Goal: Information Seeking & Learning: Learn about a topic

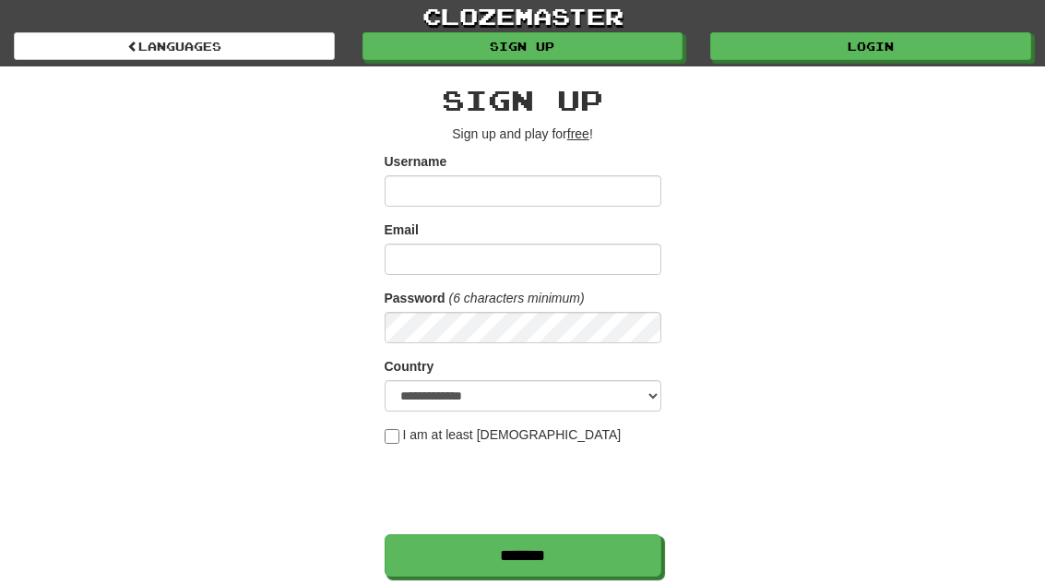
click at [929, 50] on link "Login" at bounding box center [870, 46] width 321 height 28
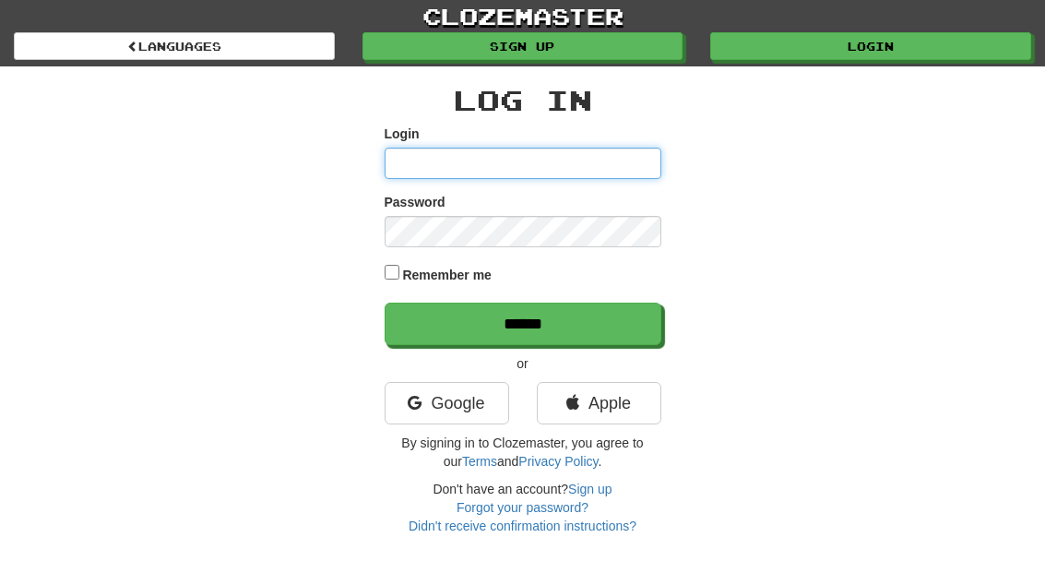
type input "**********"
click at [522, 322] on input "******" at bounding box center [523, 324] width 277 height 42
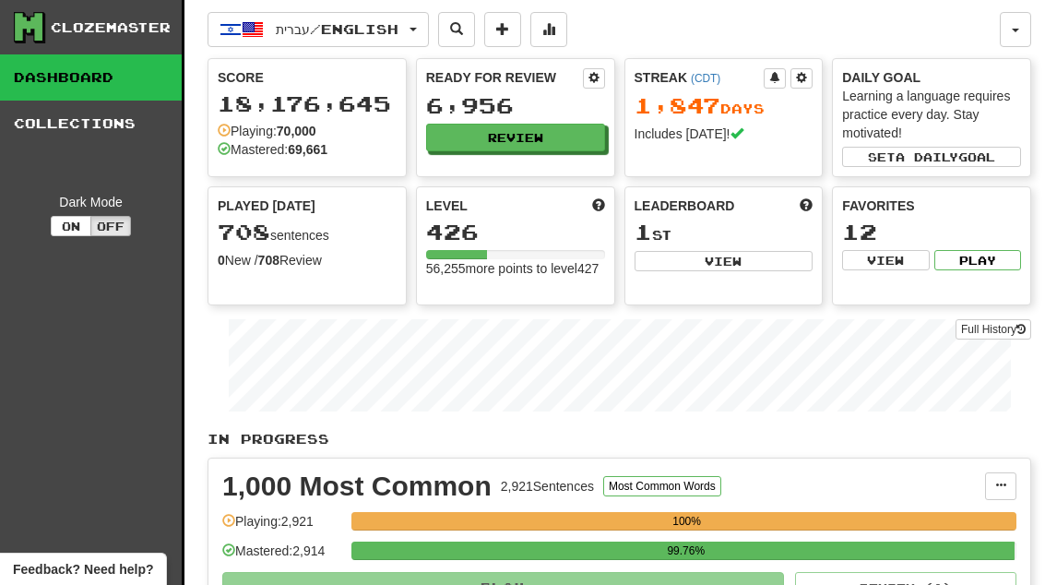
click at [762, 262] on button "View" at bounding box center [724, 261] width 179 height 20
select select "**********"
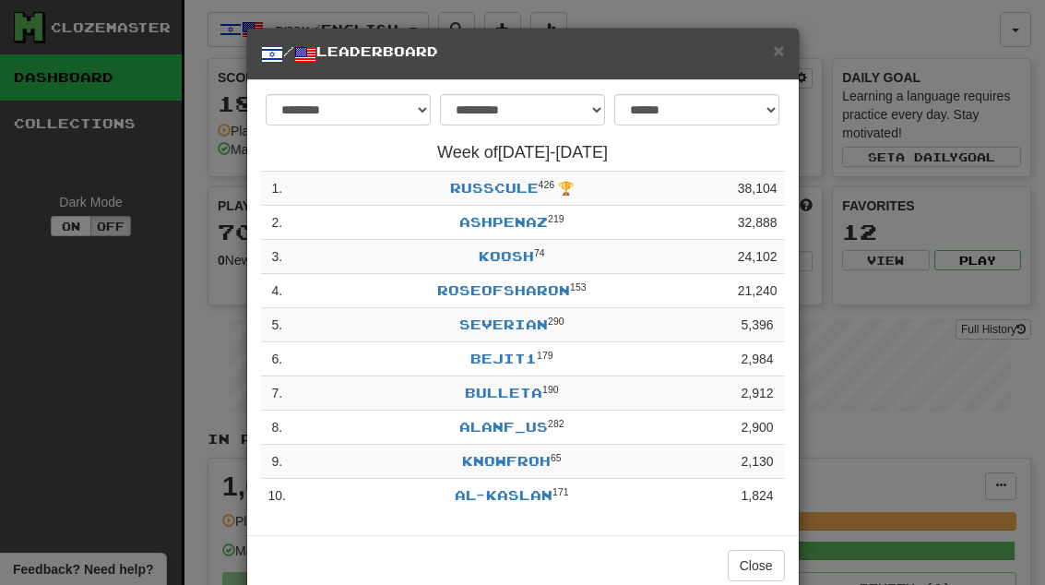
click at [775, 558] on button "Close" at bounding box center [756, 565] width 57 height 31
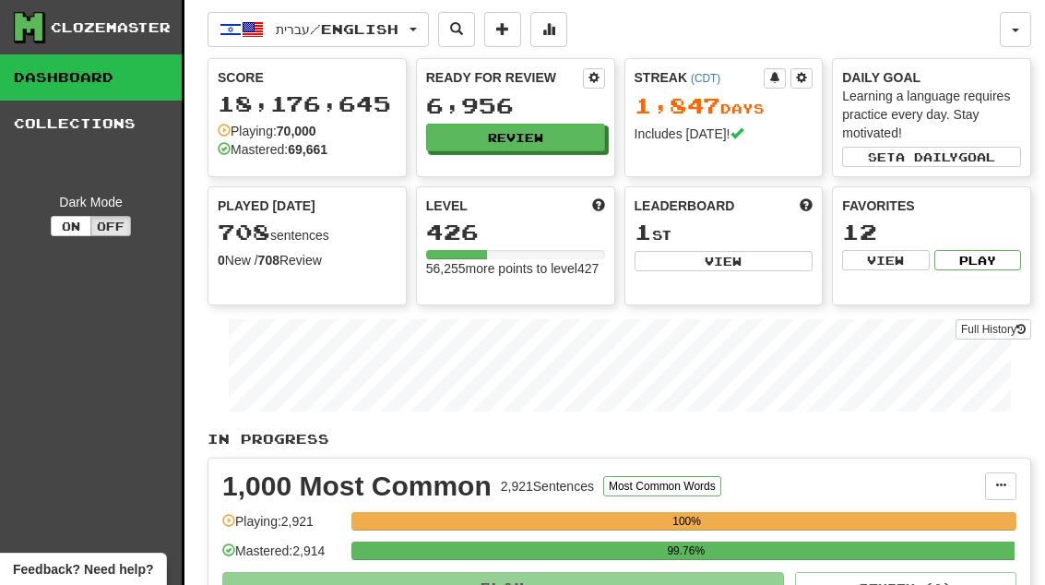
click at [565, 138] on button "Review" at bounding box center [515, 138] width 179 height 28
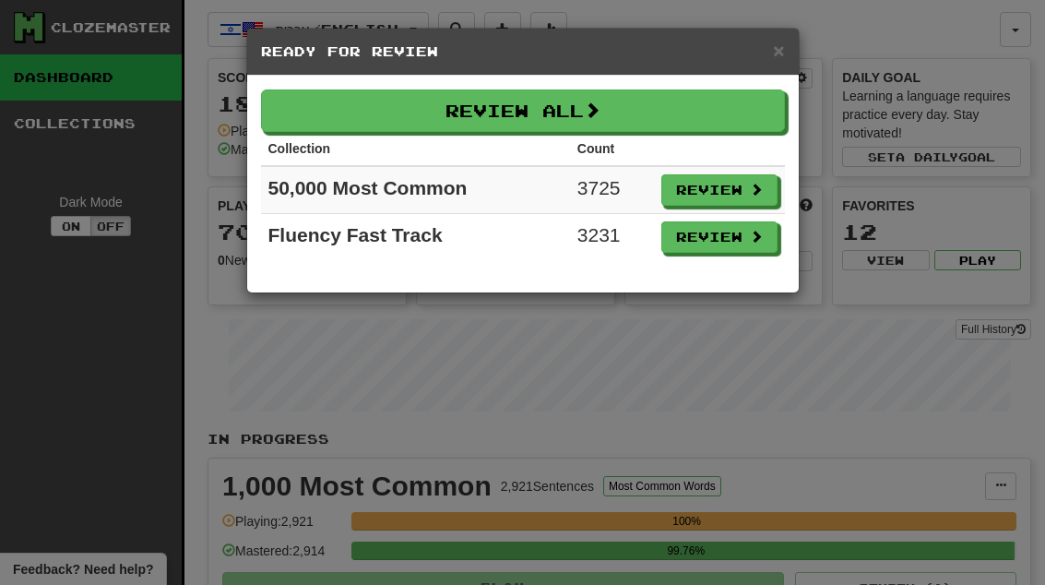
click at [730, 251] on button "Review" at bounding box center [719, 236] width 116 height 31
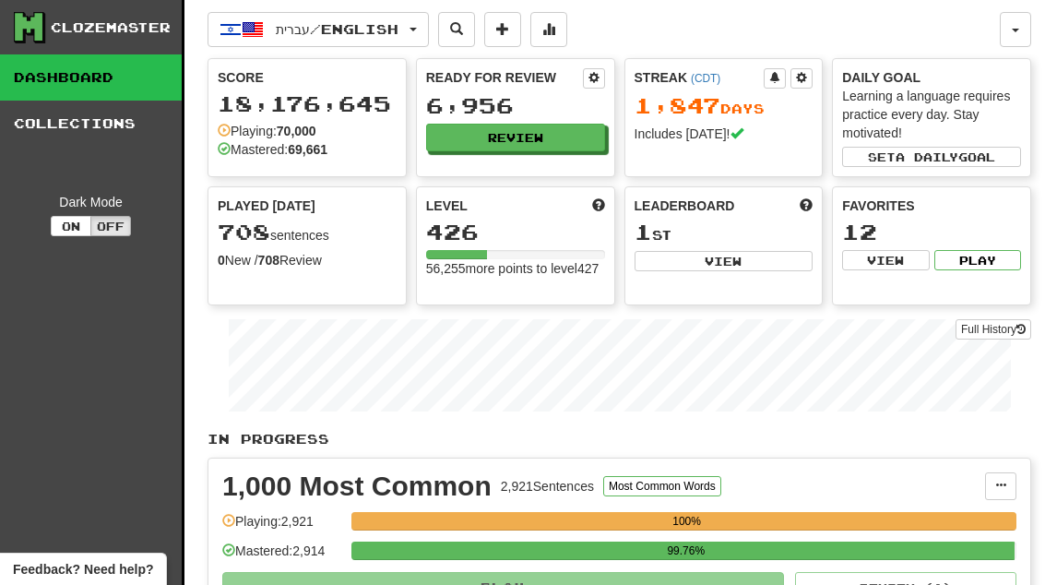
select select "**"
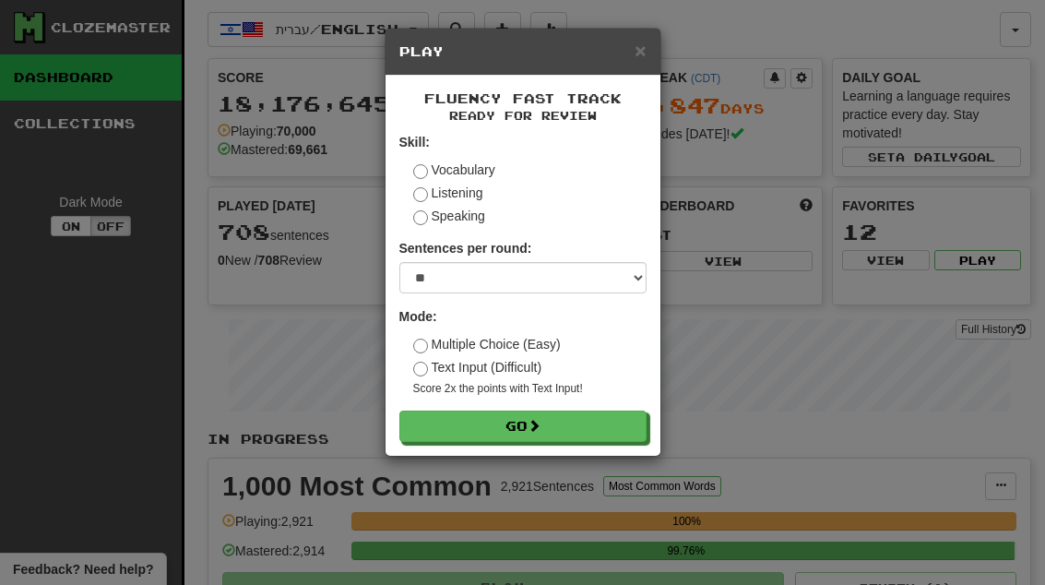
click at [646, 432] on button "Go" at bounding box center [522, 425] width 247 height 31
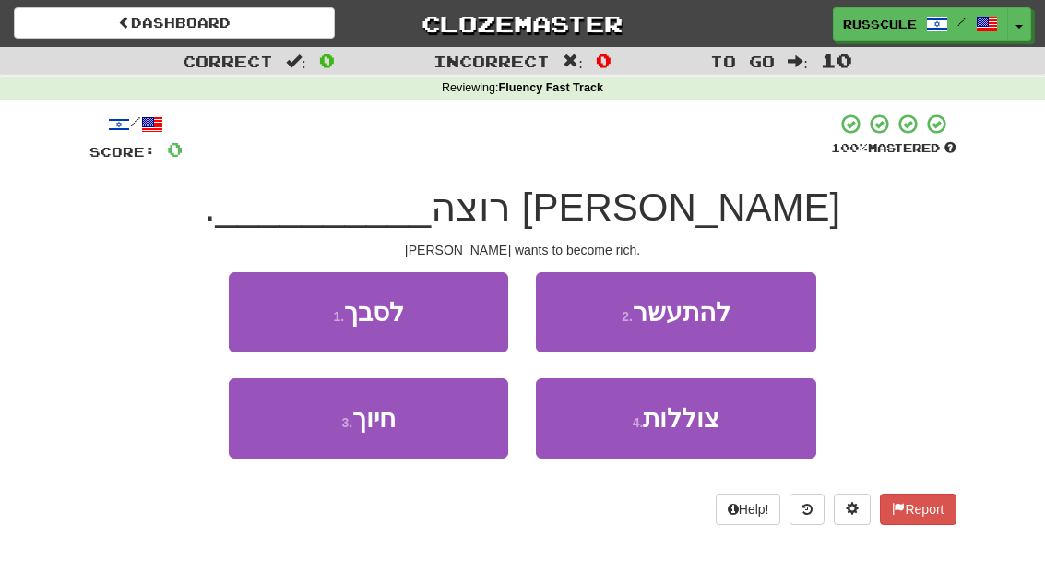
click at [775, 319] on button "2 . להתעשר" at bounding box center [676, 312] width 280 height 80
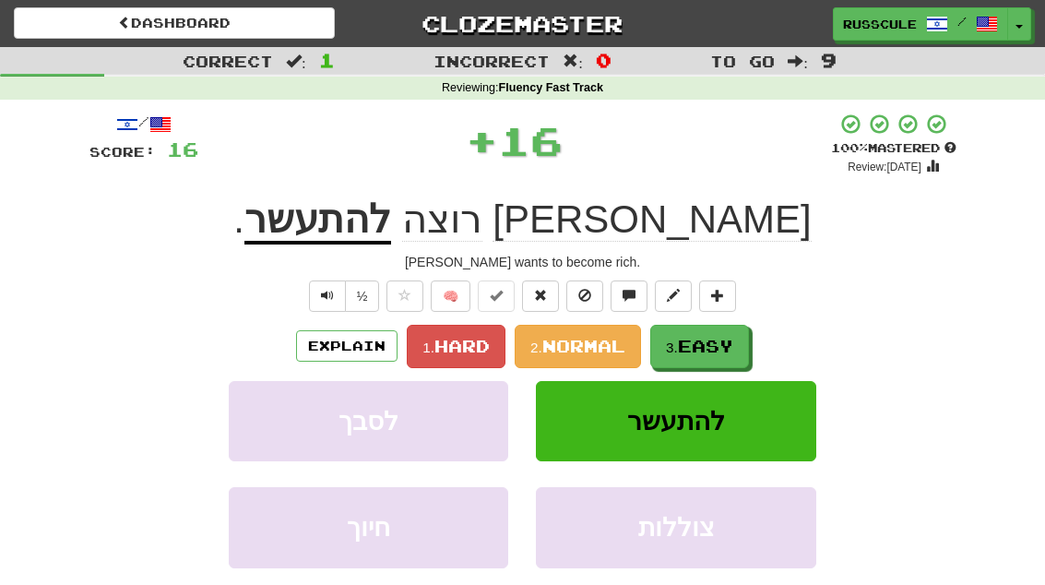
click at [733, 339] on span "Easy" at bounding box center [705, 346] width 55 height 20
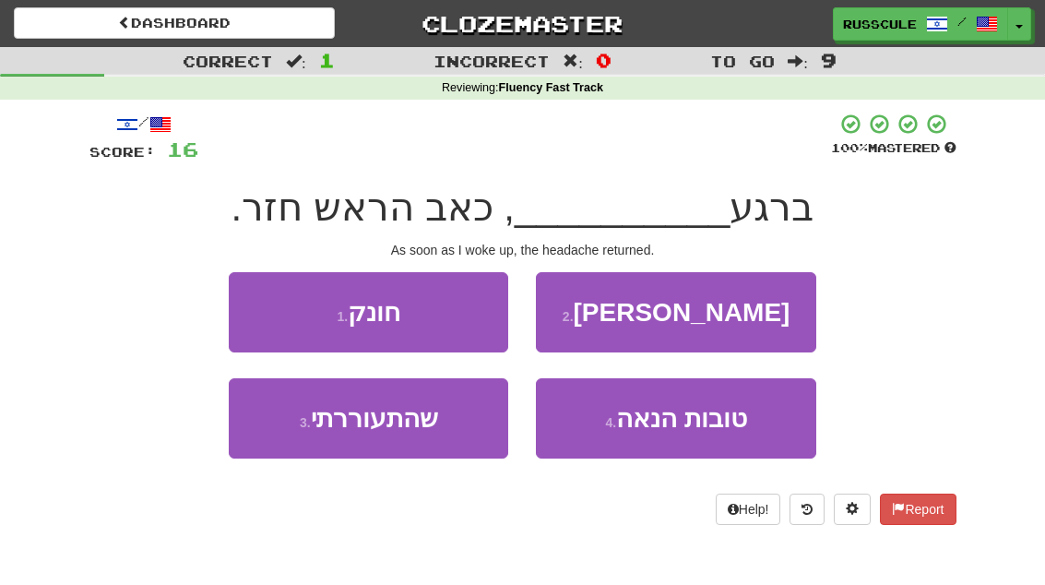
click at [303, 447] on button "3 . שהתעוררתי" at bounding box center [369, 418] width 280 height 80
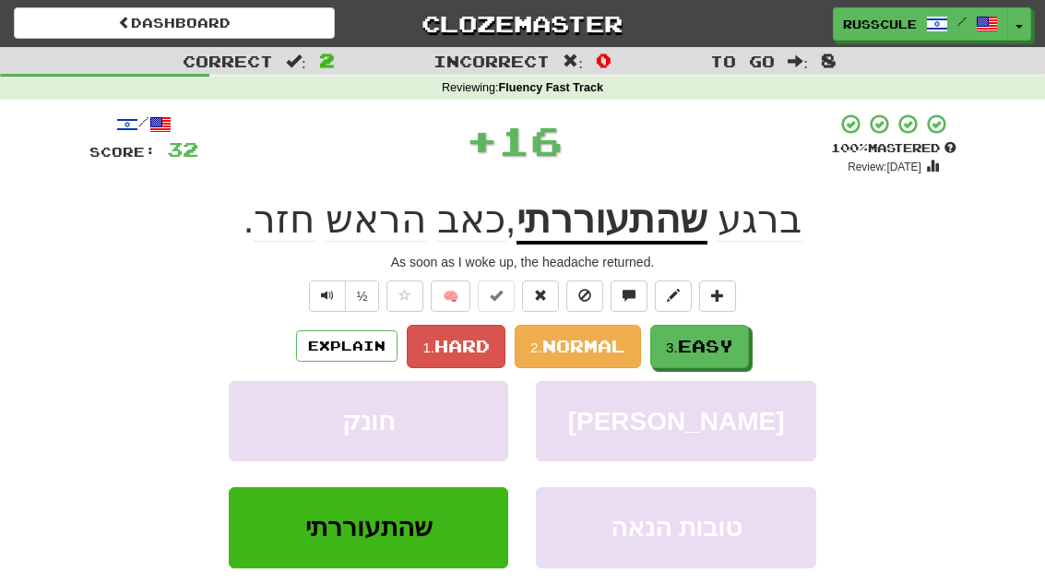
click at [733, 344] on span "Easy" at bounding box center [705, 346] width 55 height 20
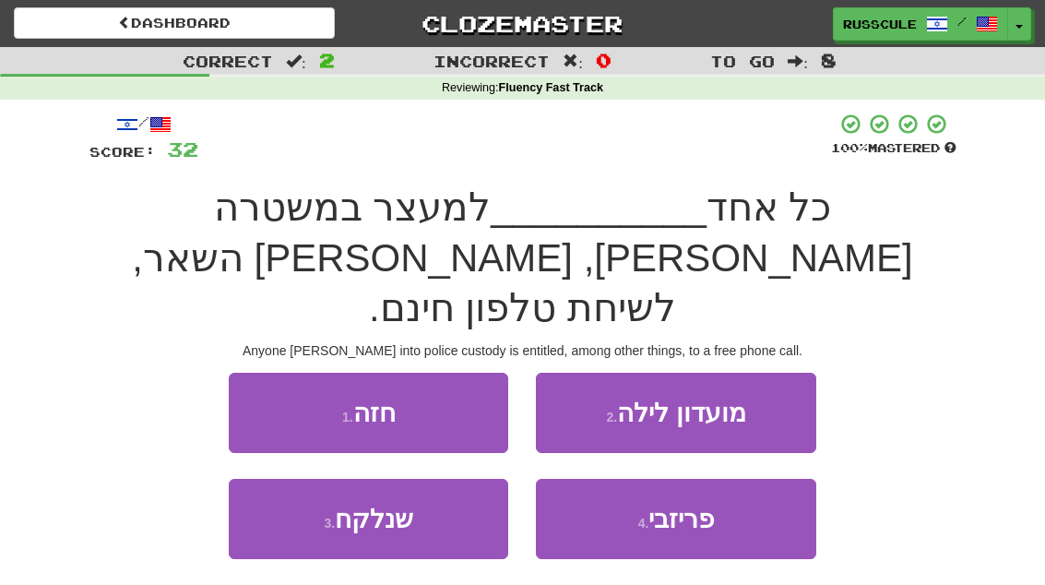
click at [299, 479] on button "3 . שנלקח" at bounding box center [369, 519] width 280 height 80
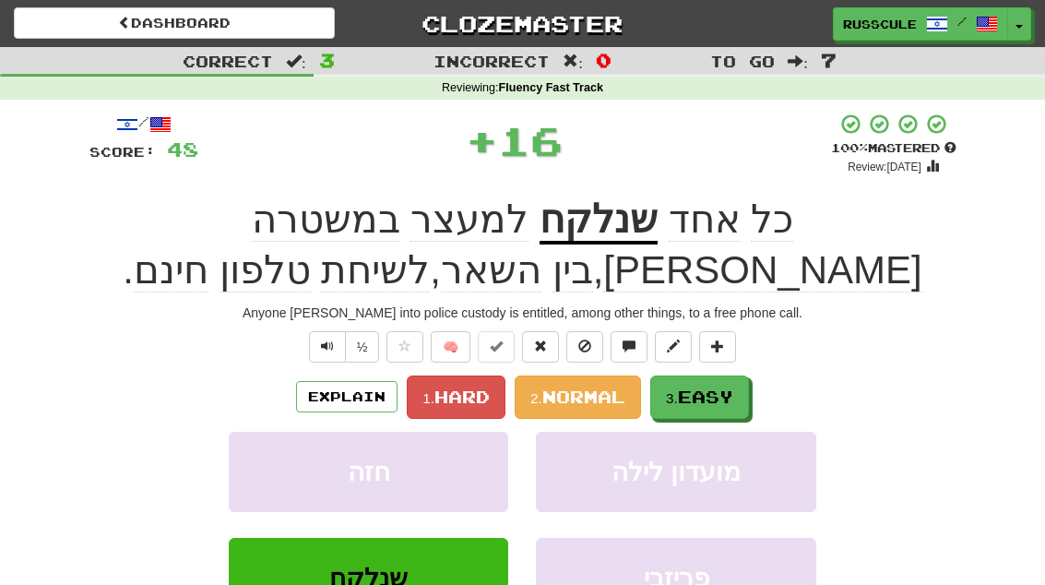
click at [712, 396] on span "Easy" at bounding box center [705, 397] width 55 height 20
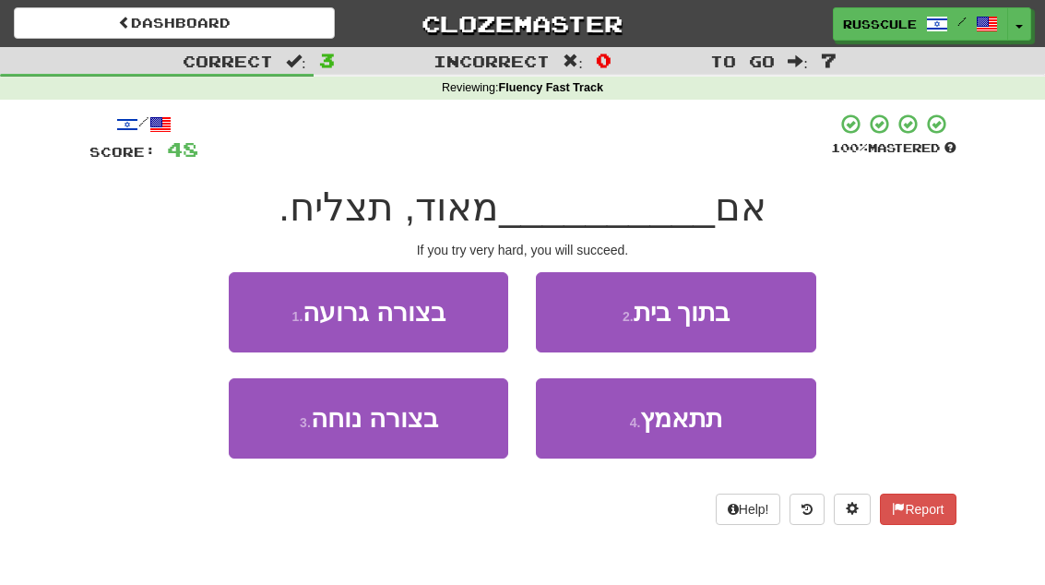
click at [713, 435] on button "4 . תתאמץ" at bounding box center [676, 418] width 280 height 80
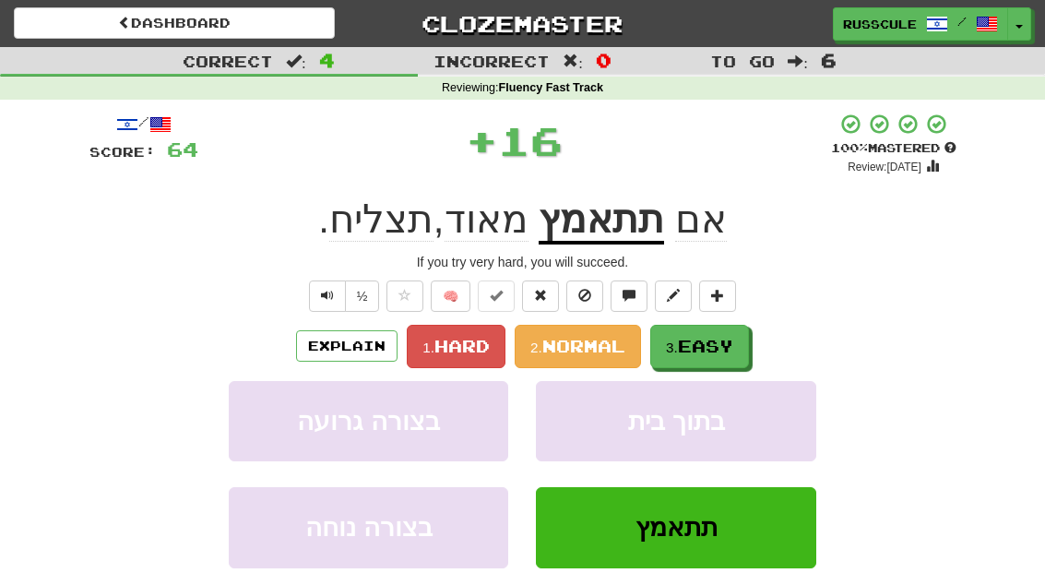
click at [749, 353] on button "3. Easy" at bounding box center [699, 346] width 99 height 43
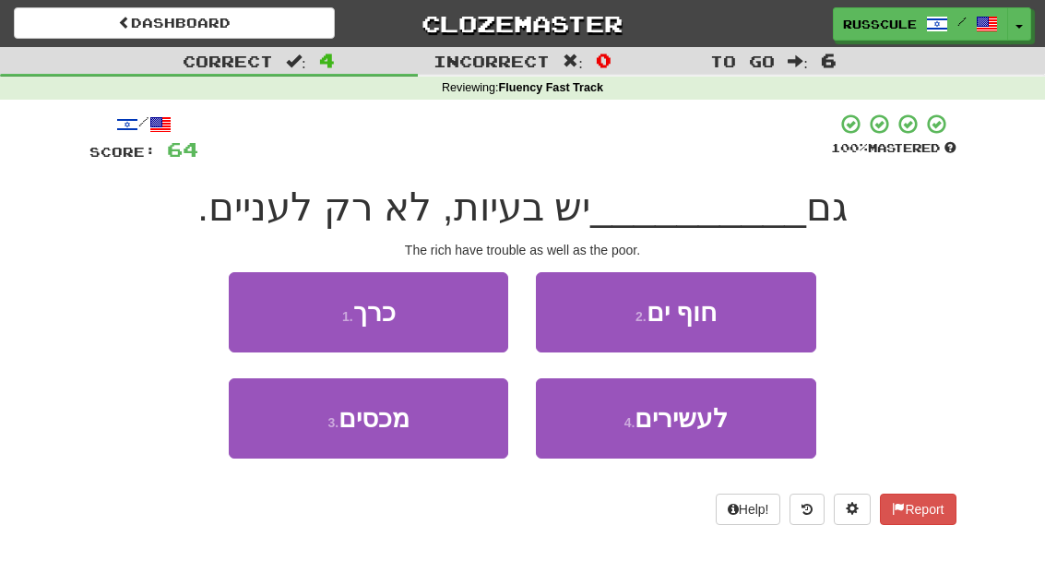
click at [730, 432] on button "4 . לעשירים" at bounding box center [676, 418] width 280 height 80
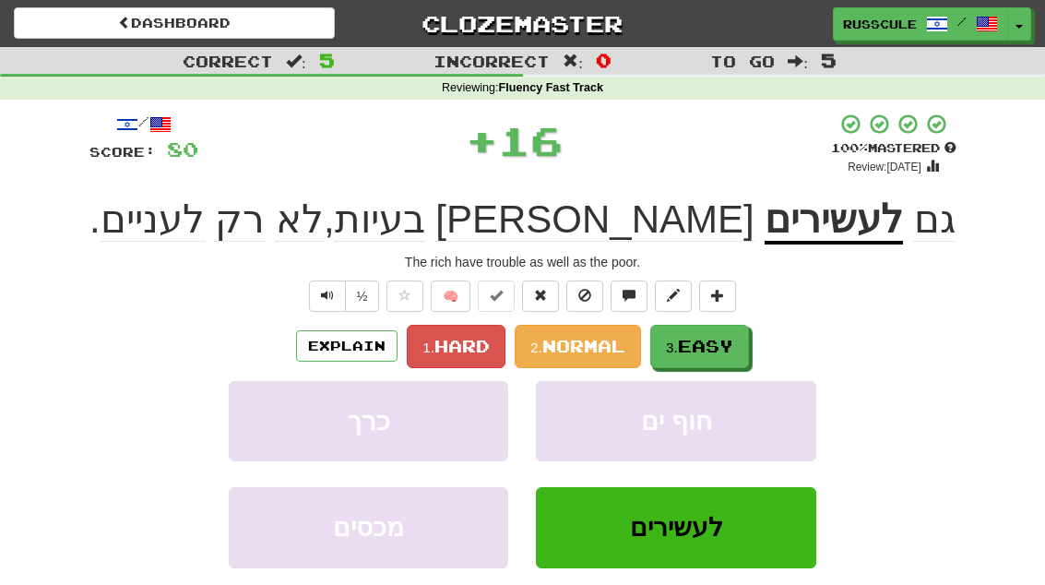
click at [742, 350] on button "3. Easy" at bounding box center [699, 346] width 99 height 43
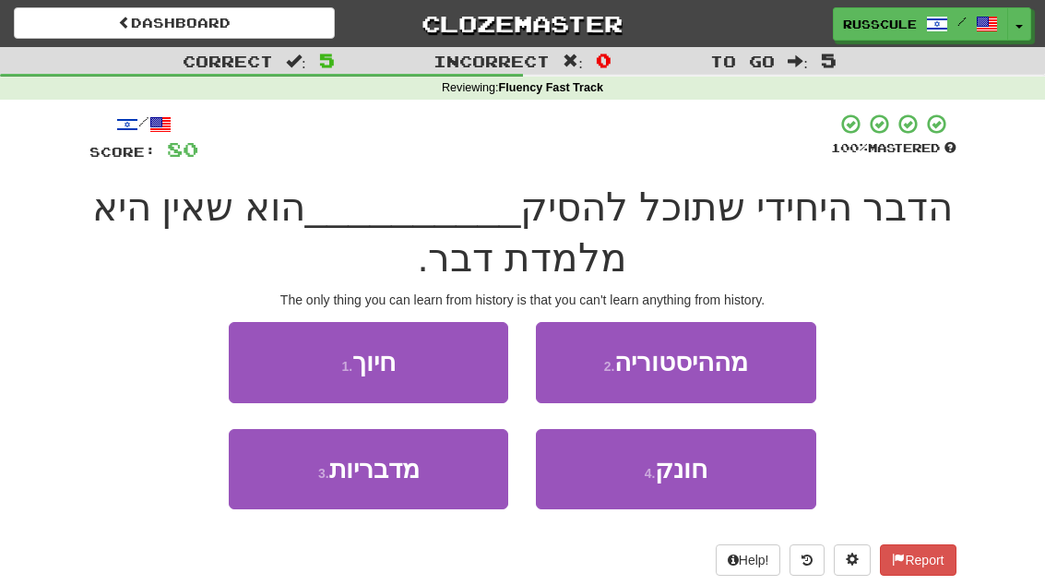
click at [764, 365] on button "2 . מההיסטוריה" at bounding box center [676, 362] width 280 height 80
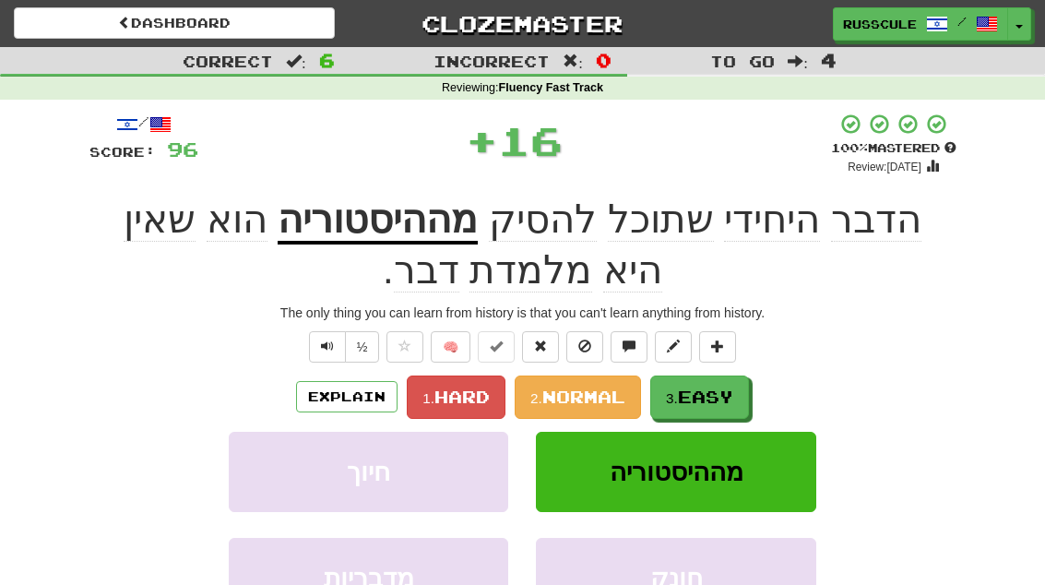
click at [732, 394] on span "Easy" at bounding box center [705, 397] width 55 height 20
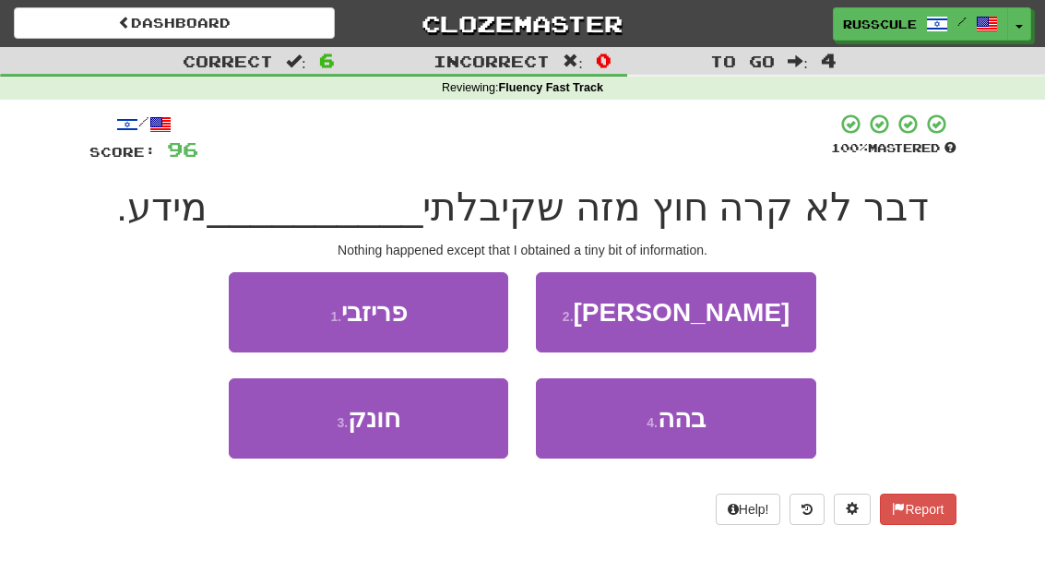
click at [768, 319] on button "2 . קמצוץ" at bounding box center [676, 312] width 280 height 80
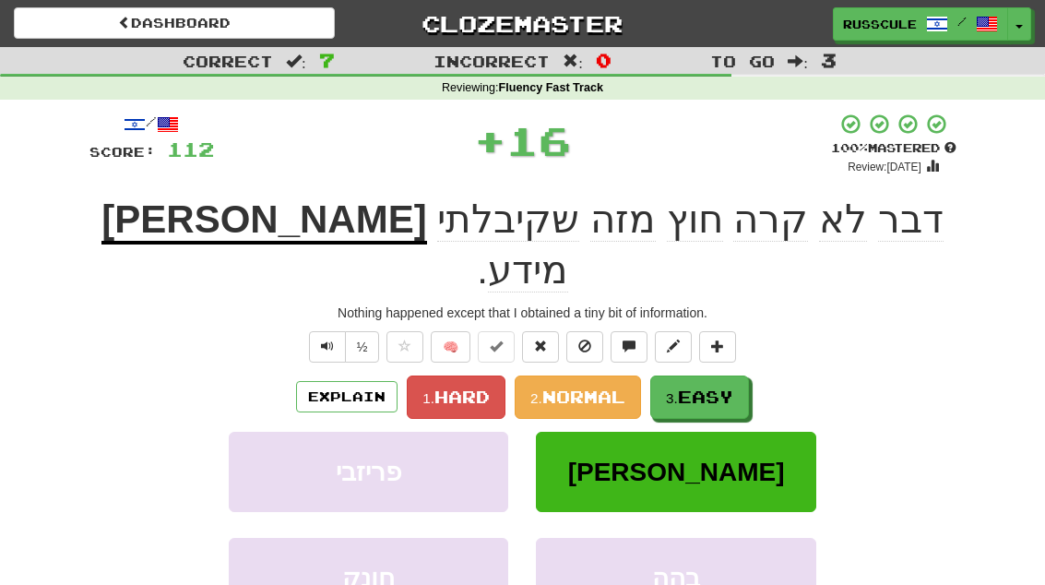
click at [730, 387] on span "Easy" at bounding box center [705, 397] width 55 height 20
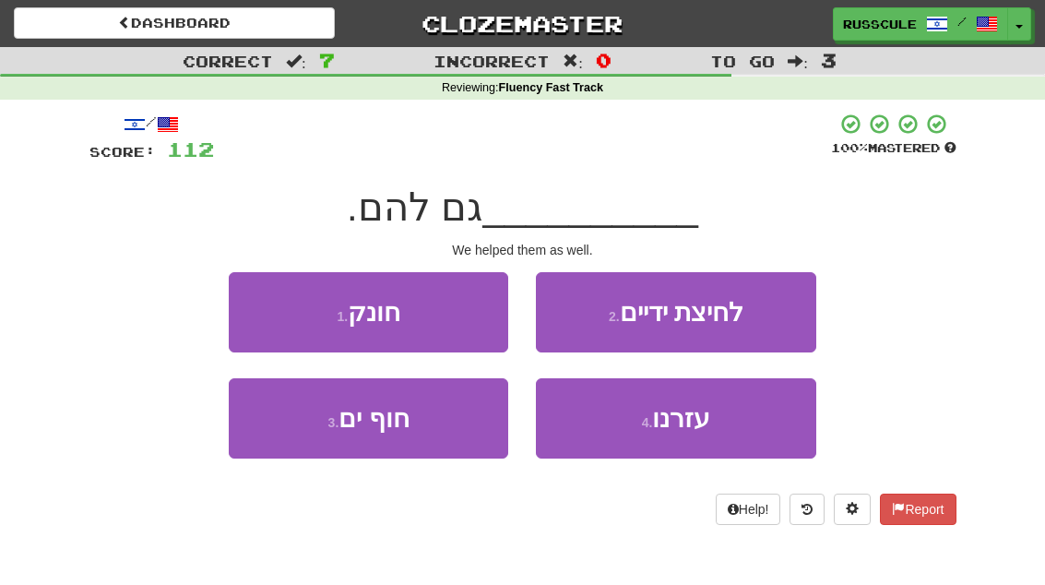
click at [724, 429] on button "4 . עזרנו" at bounding box center [676, 418] width 280 height 80
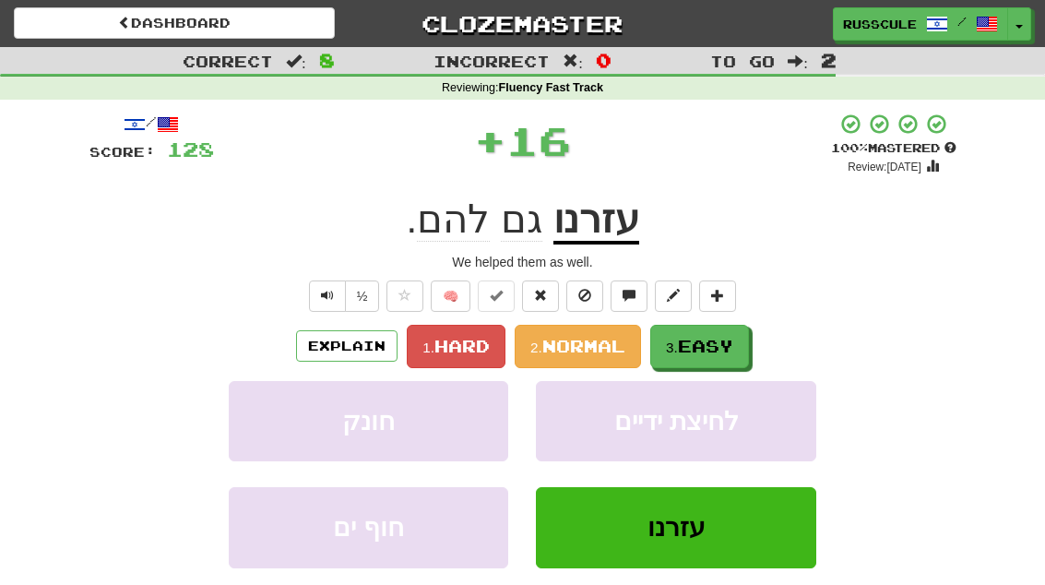
click at [739, 346] on button "3. Easy" at bounding box center [699, 346] width 99 height 43
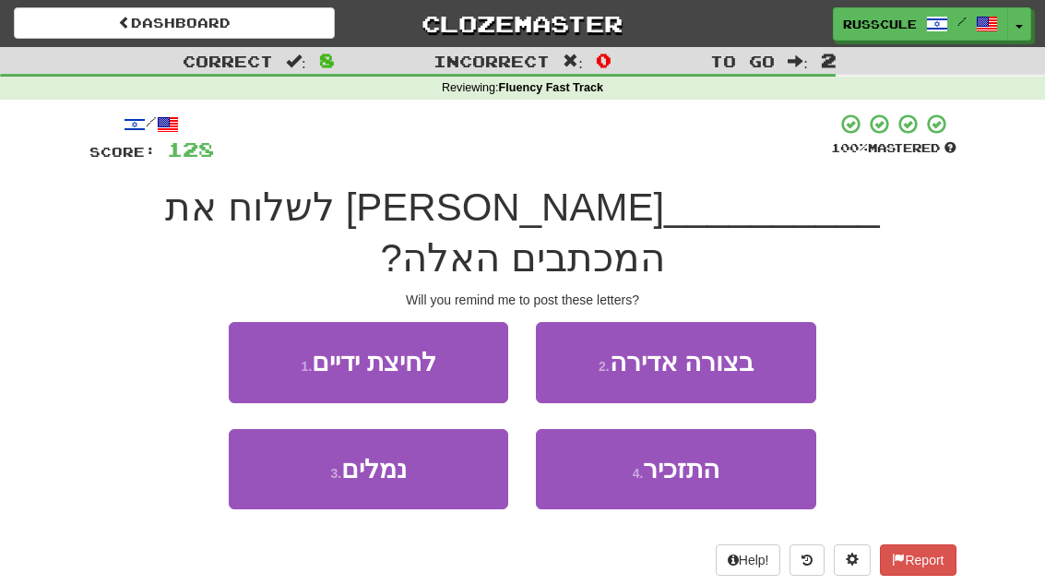
click at [718, 455] on span "התזכיר" at bounding box center [681, 469] width 77 height 29
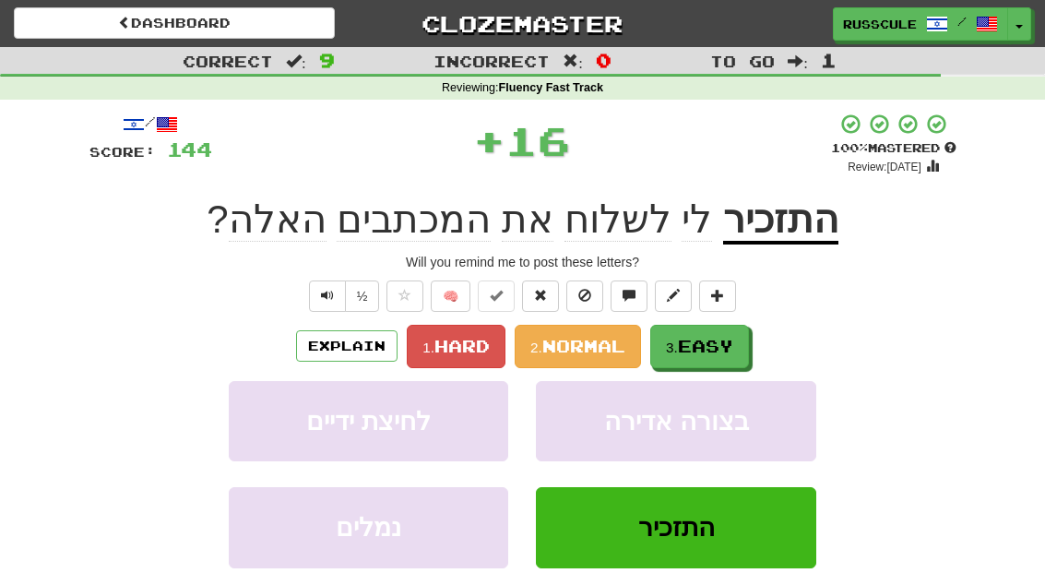
click at [731, 351] on span "Easy" at bounding box center [705, 346] width 55 height 20
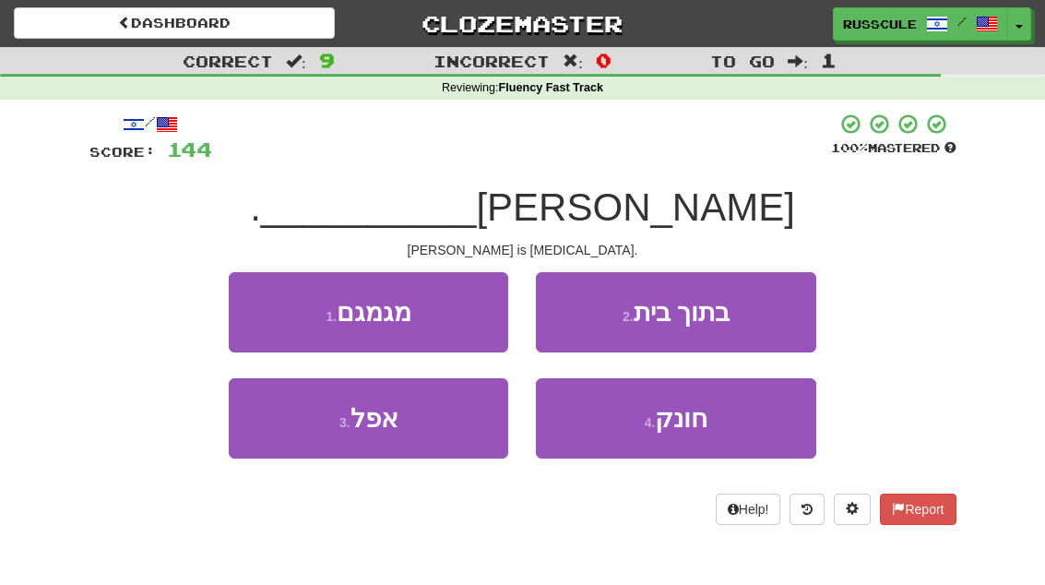
click at [243, 308] on button "1 . מגמגם" at bounding box center [369, 312] width 280 height 80
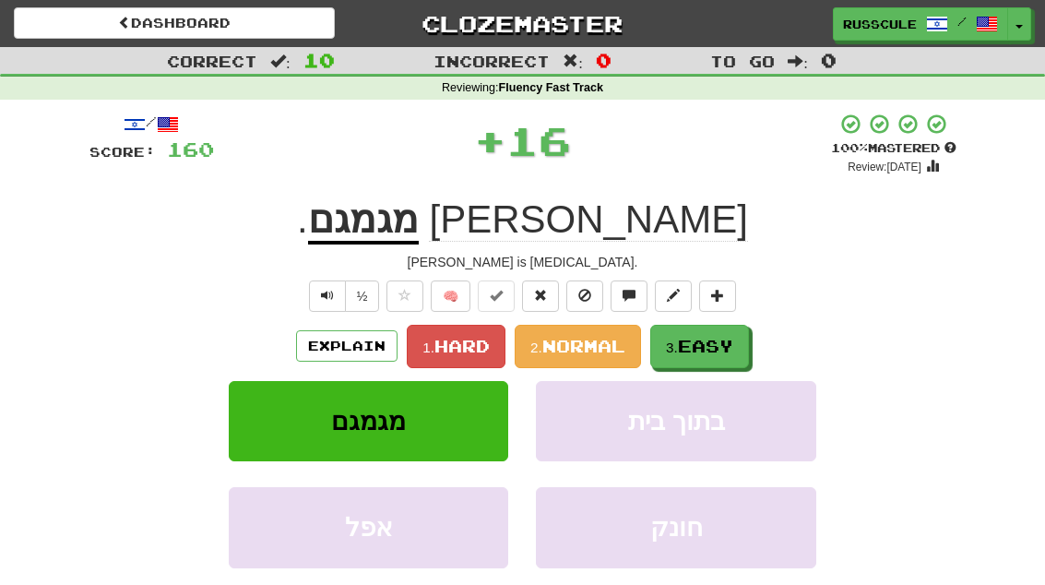
click at [724, 352] on span "Easy" at bounding box center [705, 346] width 55 height 20
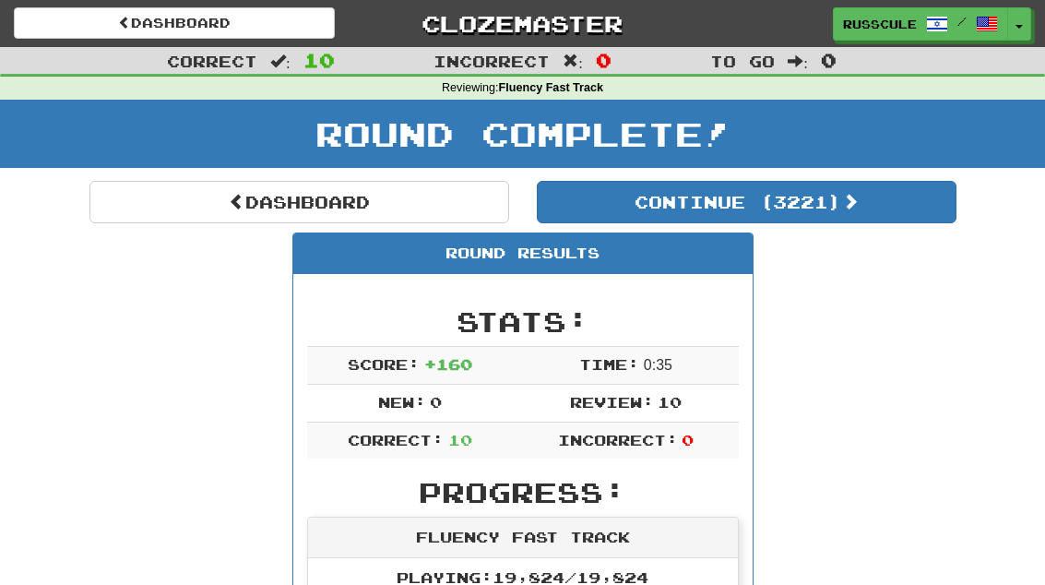
click at [898, 203] on button "Continue ( 3221 )" at bounding box center [747, 202] width 420 height 42
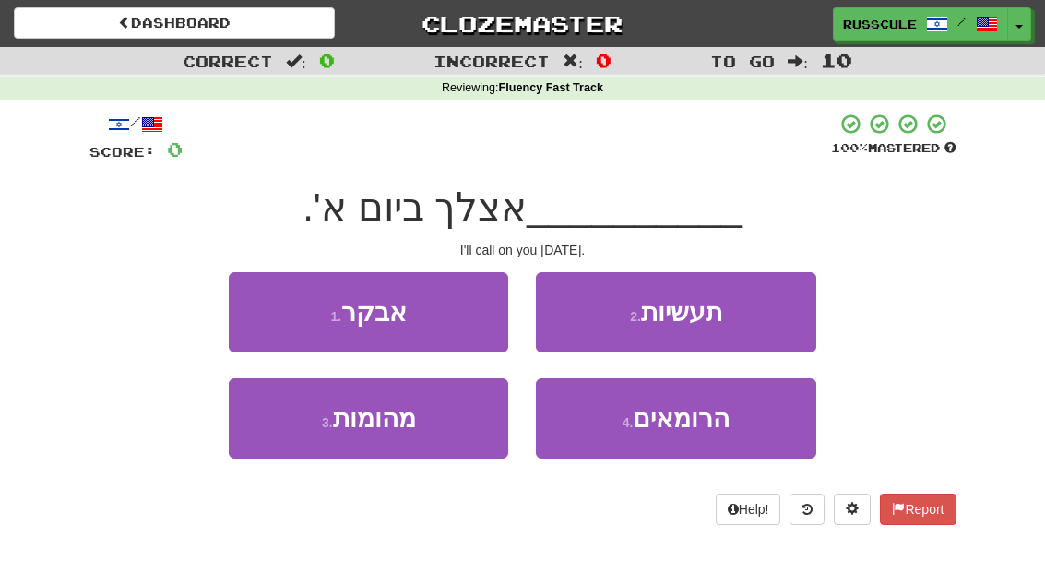
click at [246, 303] on button "1 . אבקר" at bounding box center [369, 312] width 280 height 80
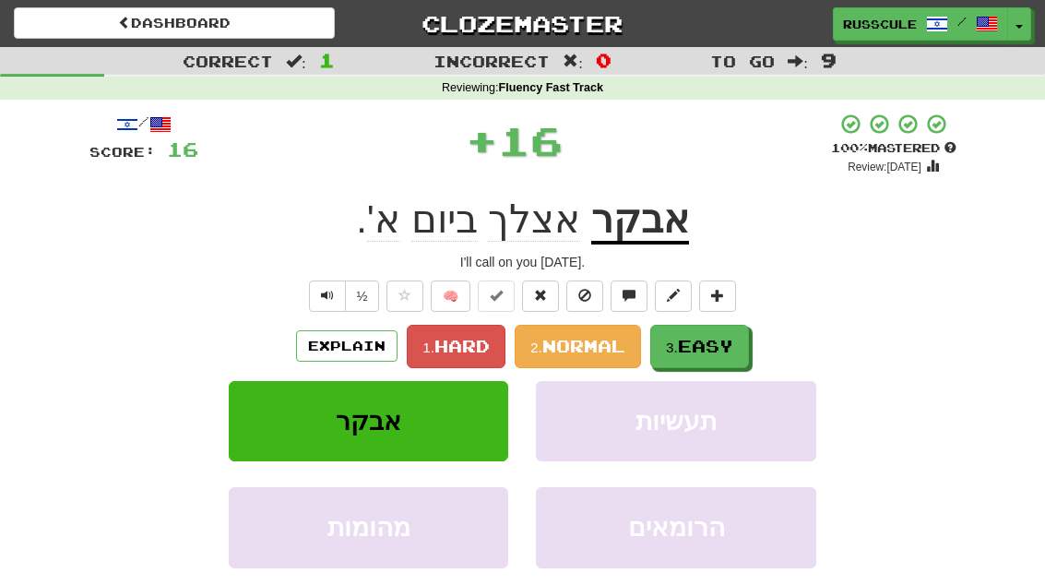
click at [744, 347] on button "3. Easy" at bounding box center [699, 346] width 99 height 43
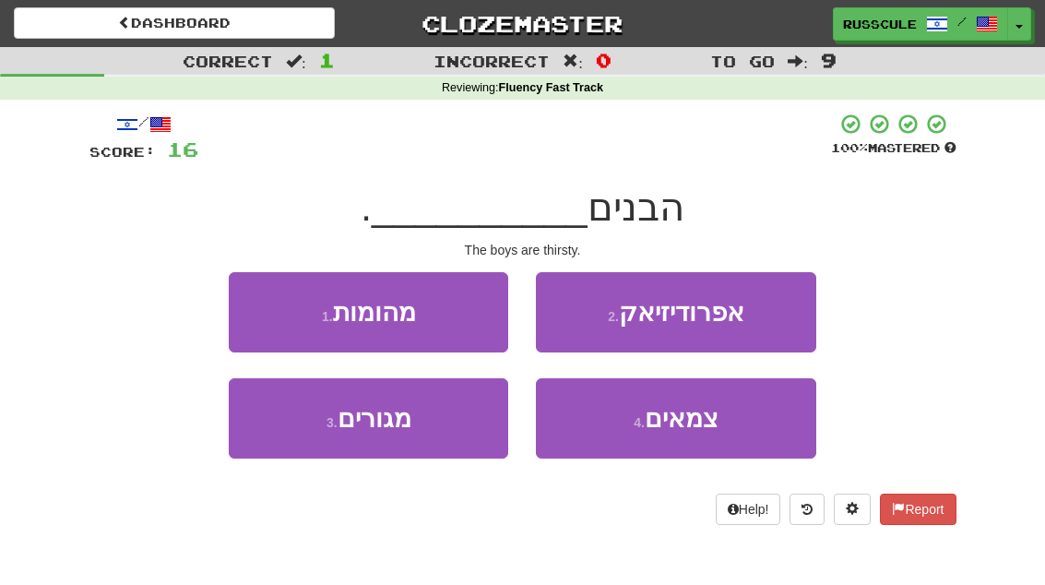
click at [720, 434] on button "4 . צמאים" at bounding box center [676, 418] width 280 height 80
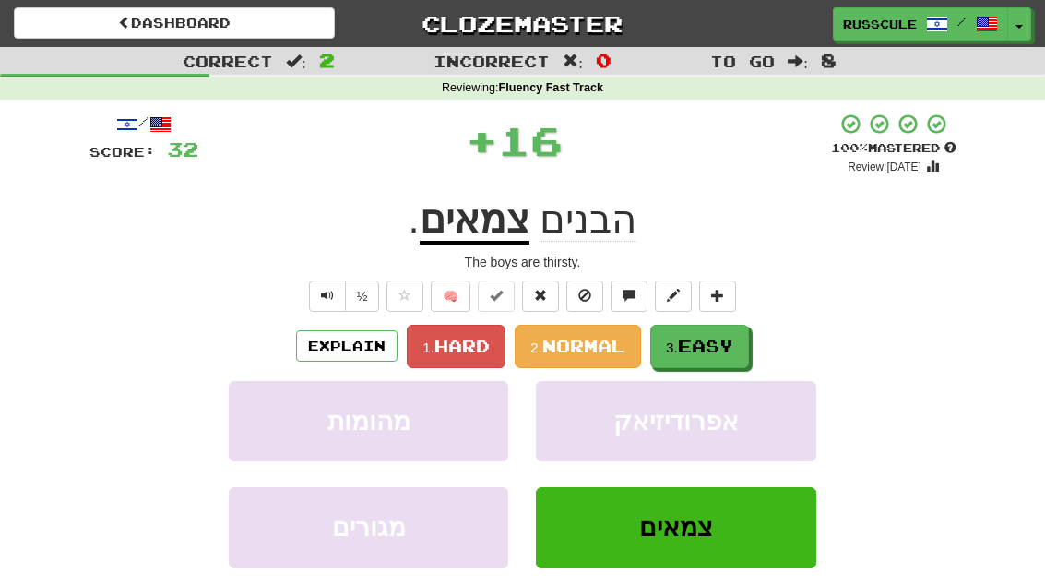
click at [733, 351] on span "Easy" at bounding box center [705, 346] width 55 height 20
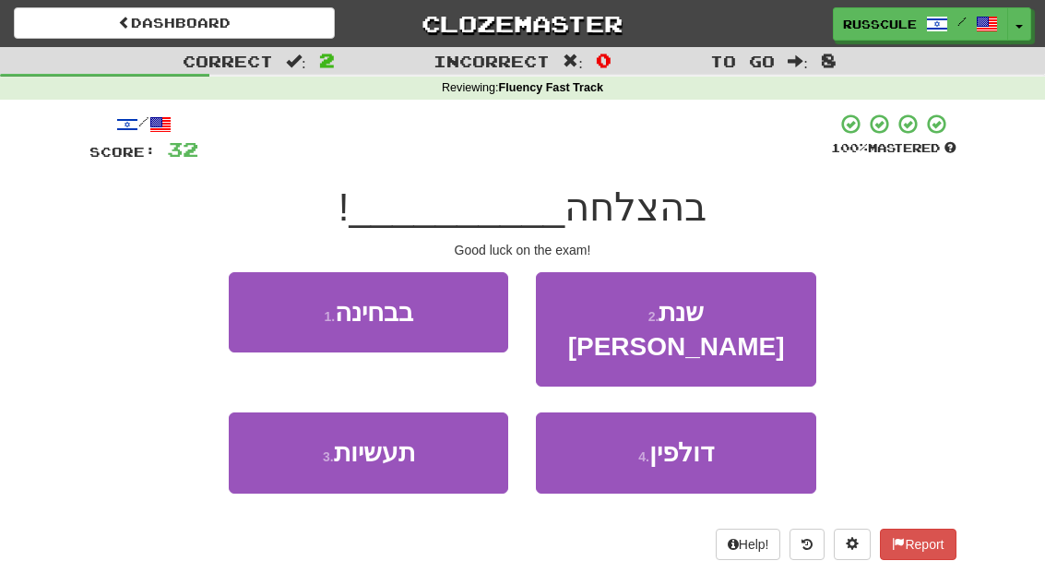
click at [244, 306] on button "1 . בבחינה" at bounding box center [369, 312] width 280 height 80
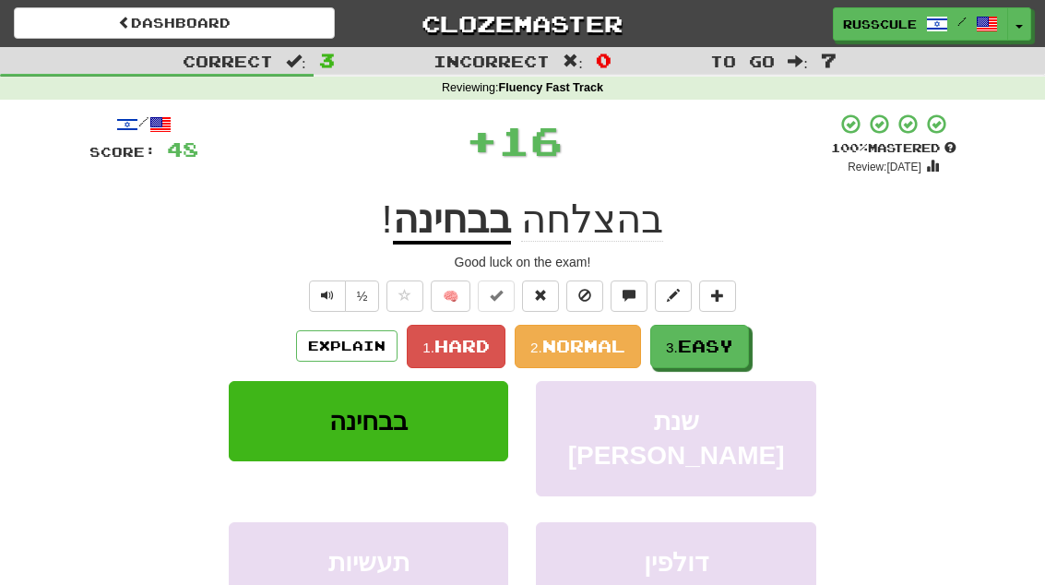
click at [733, 361] on button "3. Easy" at bounding box center [699, 346] width 99 height 43
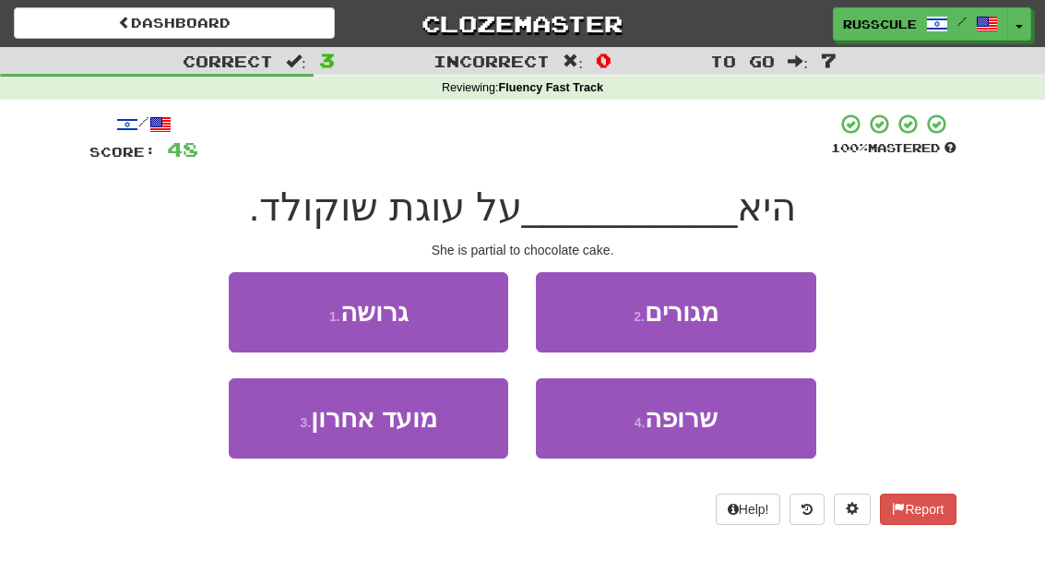
click at [258, 312] on button "1 . גרושה" at bounding box center [369, 312] width 280 height 80
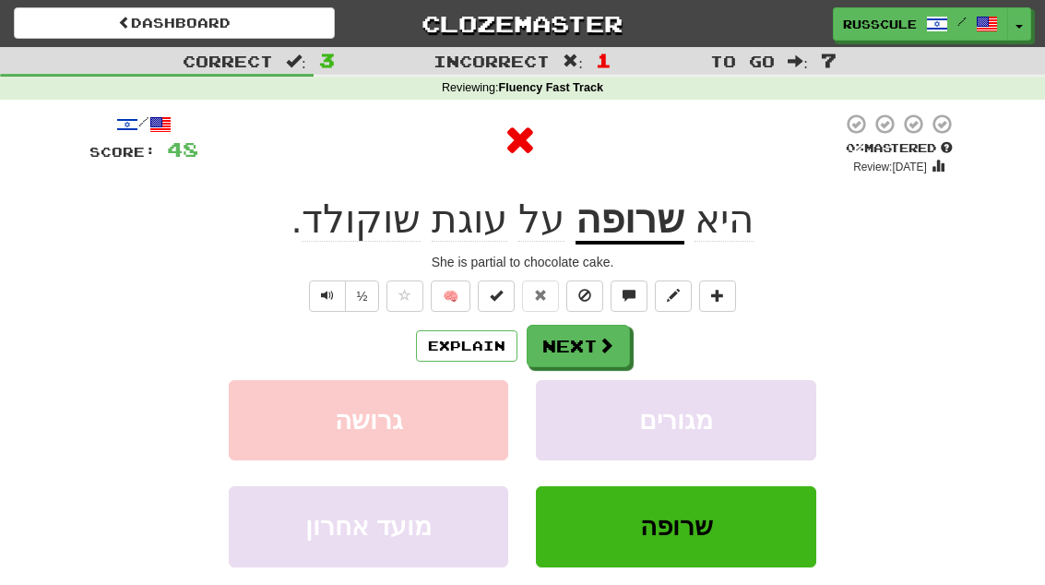
click at [617, 346] on button "Next" at bounding box center [578, 346] width 103 height 42
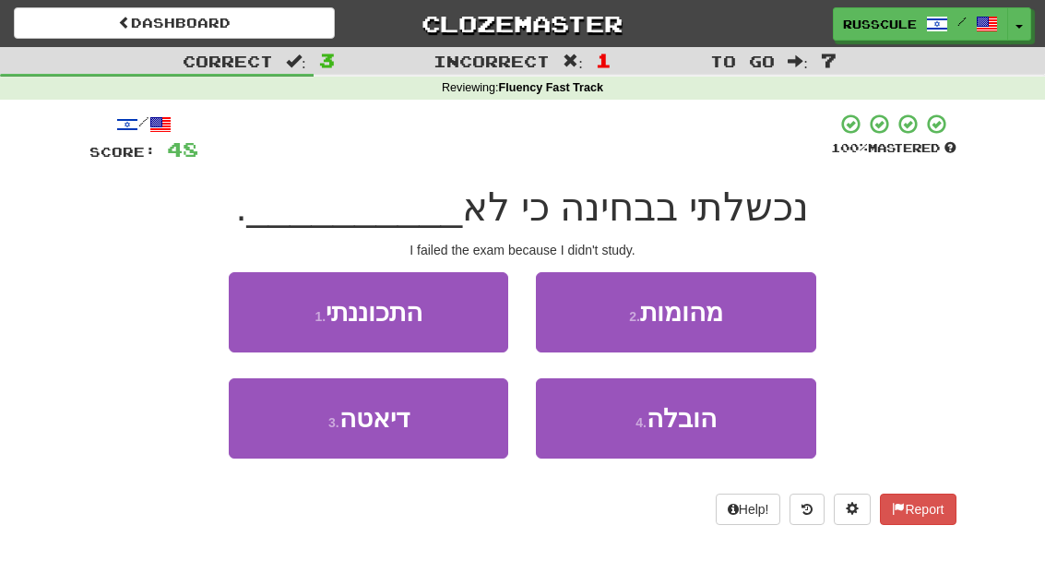
click at [244, 302] on button "1 . התכוננתי" at bounding box center [369, 312] width 280 height 80
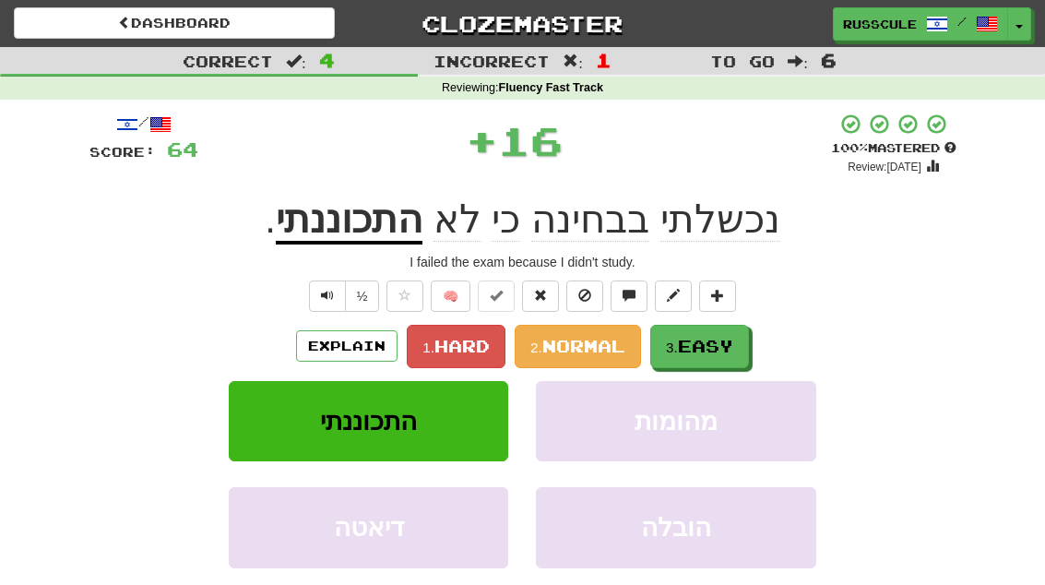
click at [718, 354] on button "3. Easy" at bounding box center [699, 346] width 99 height 43
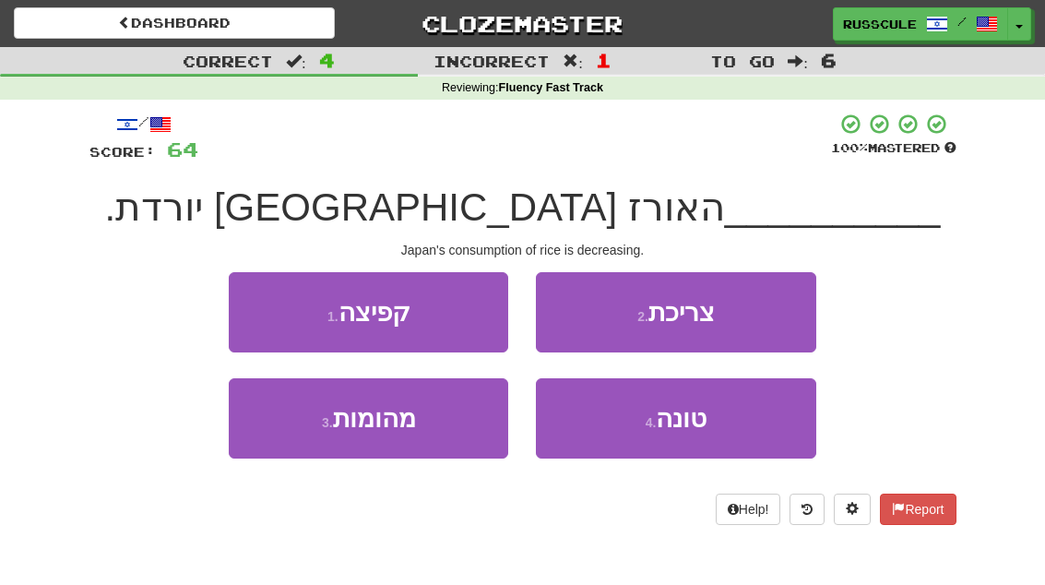
click at [768, 315] on button "2 . צריכת" at bounding box center [676, 312] width 280 height 80
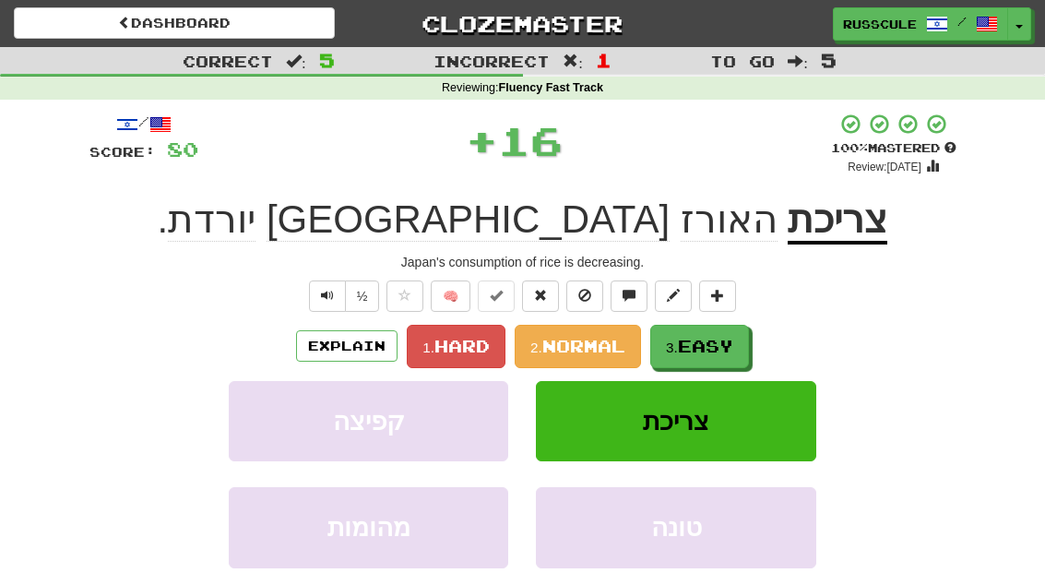
click at [729, 352] on span "Easy" at bounding box center [705, 346] width 55 height 20
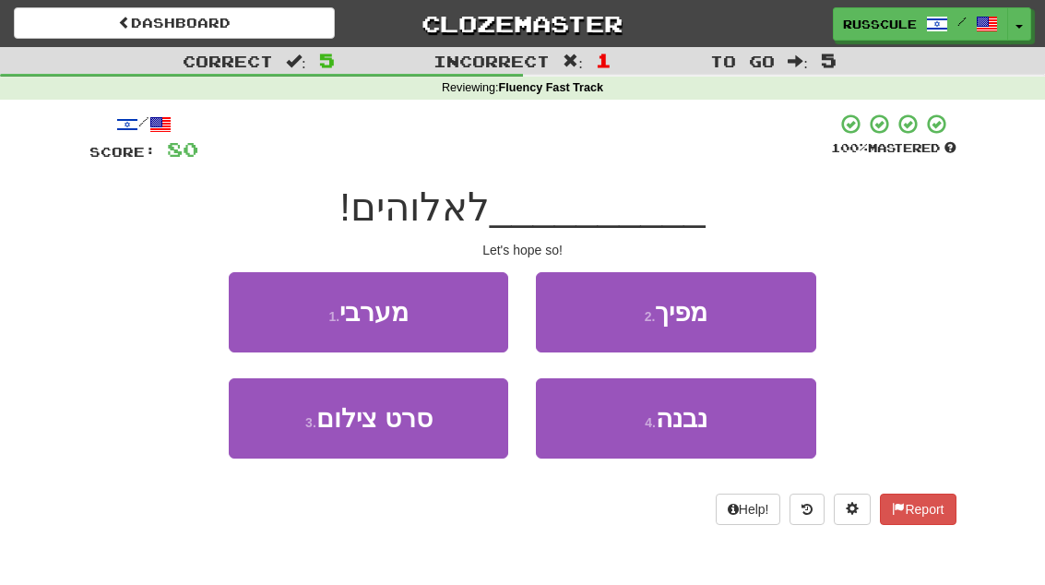
click at [251, 308] on button "1 . מערבי" at bounding box center [369, 312] width 280 height 80
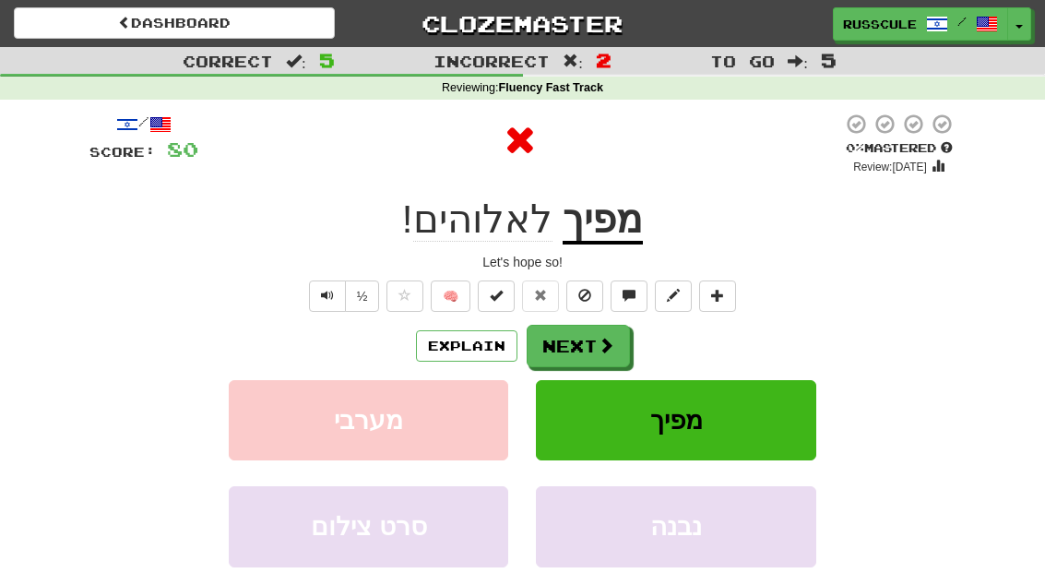
click at [613, 357] on button "Next" at bounding box center [578, 346] width 103 height 42
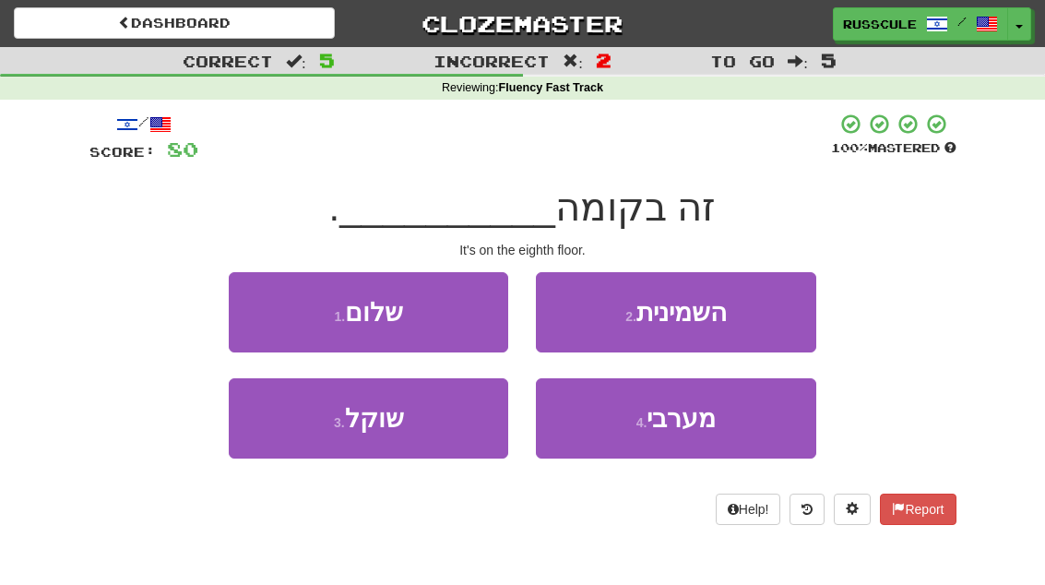
click at [255, 306] on button "1 . שלום" at bounding box center [369, 312] width 280 height 80
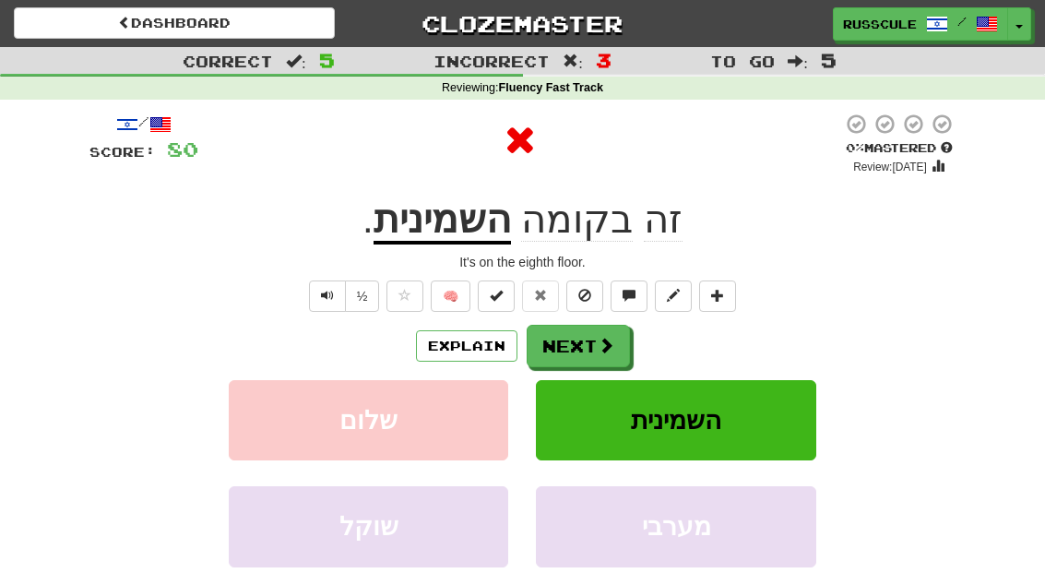
click at [603, 349] on span at bounding box center [606, 345] width 17 height 17
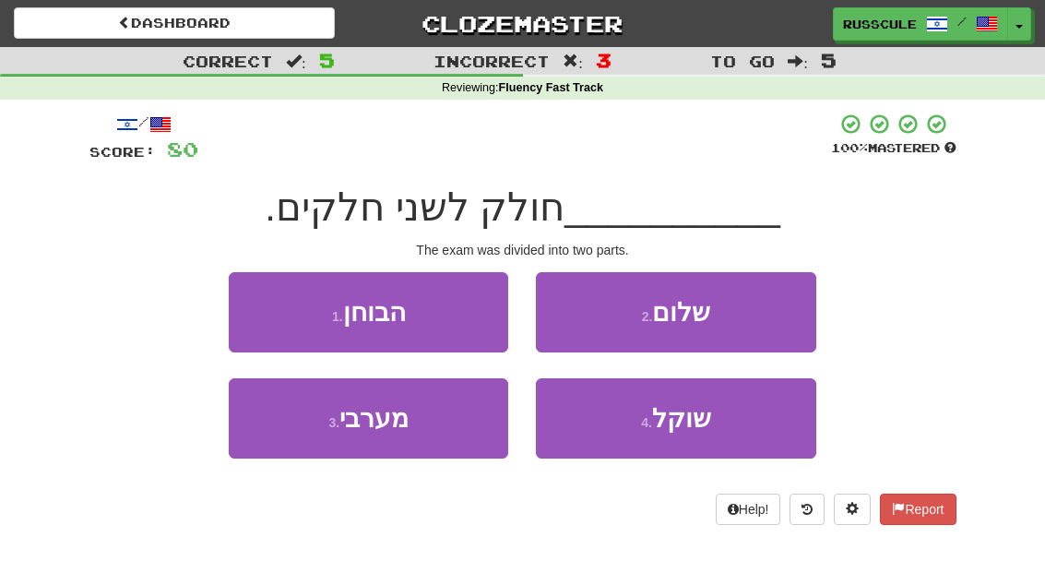
click at [262, 306] on button "1 . הבוחן" at bounding box center [369, 312] width 280 height 80
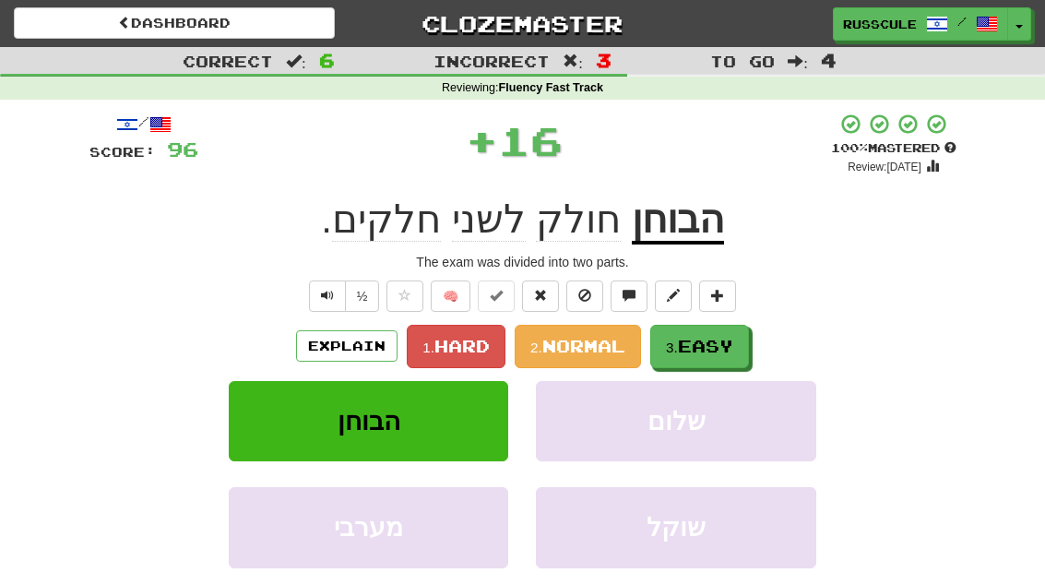
click at [715, 346] on span "Easy" at bounding box center [705, 346] width 55 height 20
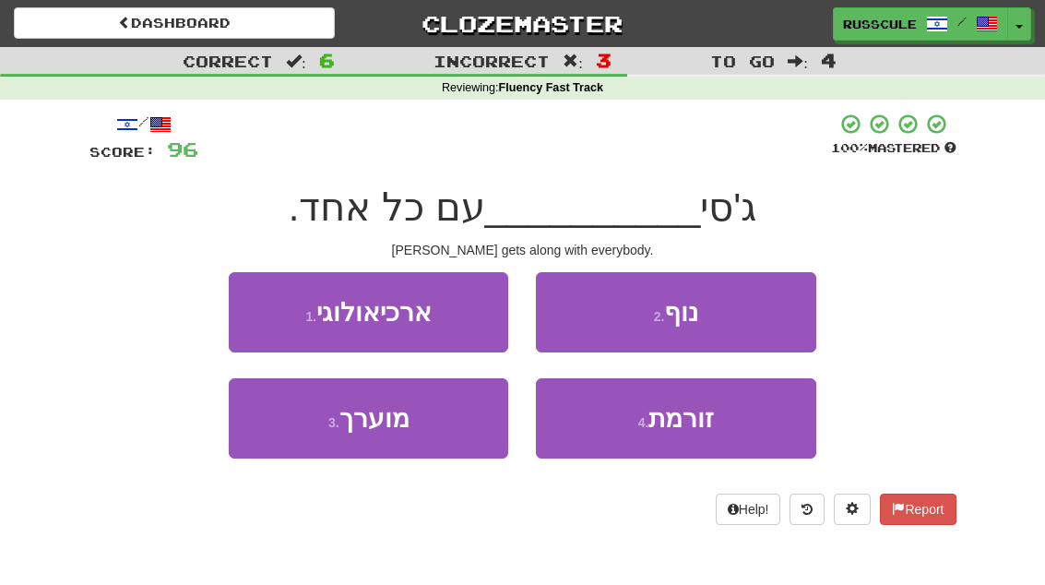
click at [292, 439] on button "3 . מוערך" at bounding box center [369, 418] width 280 height 80
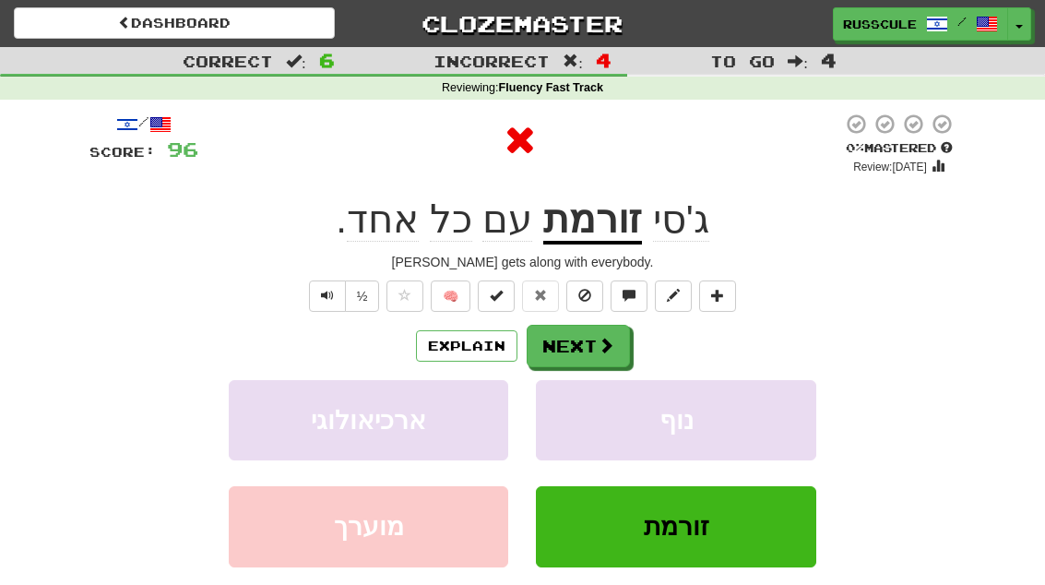
click at [601, 350] on span at bounding box center [606, 345] width 17 height 17
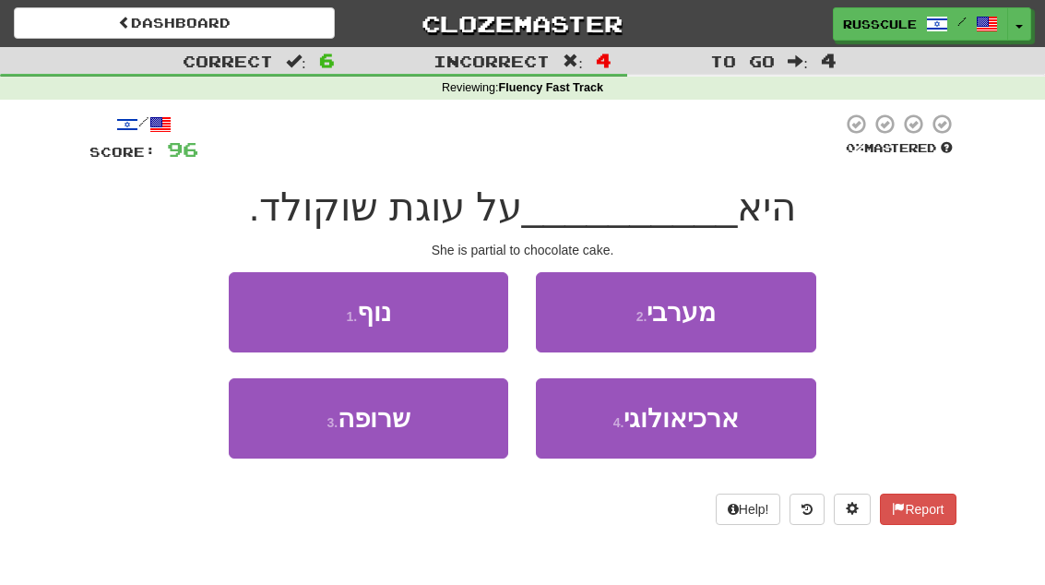
click at [292, 434] on button "3 . שרופה" at bounding box center [369, 418] width 280 height 80
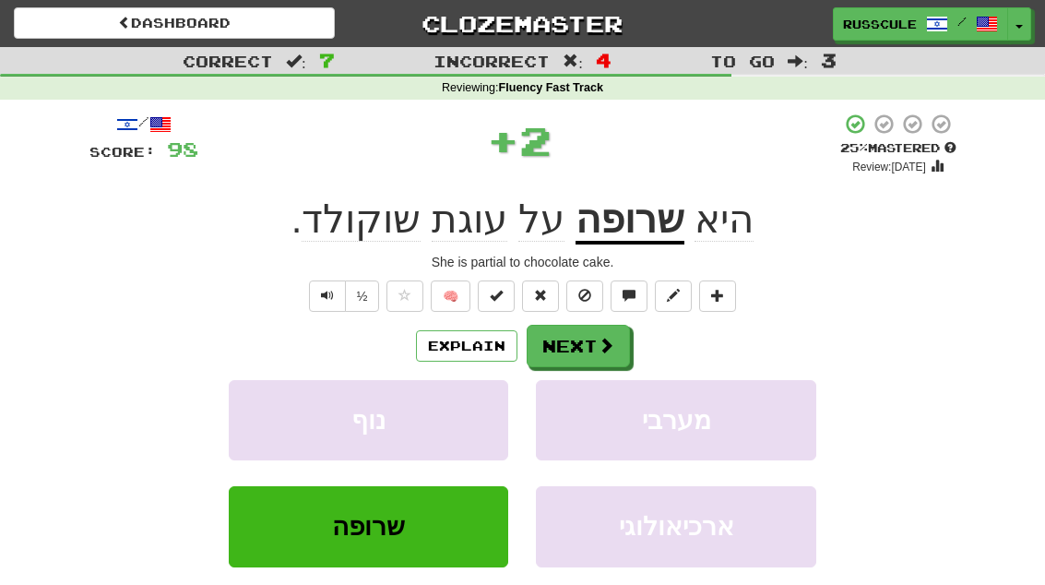
click at [600, 349] on span at bounding box center [606, 345] width 17 height 17
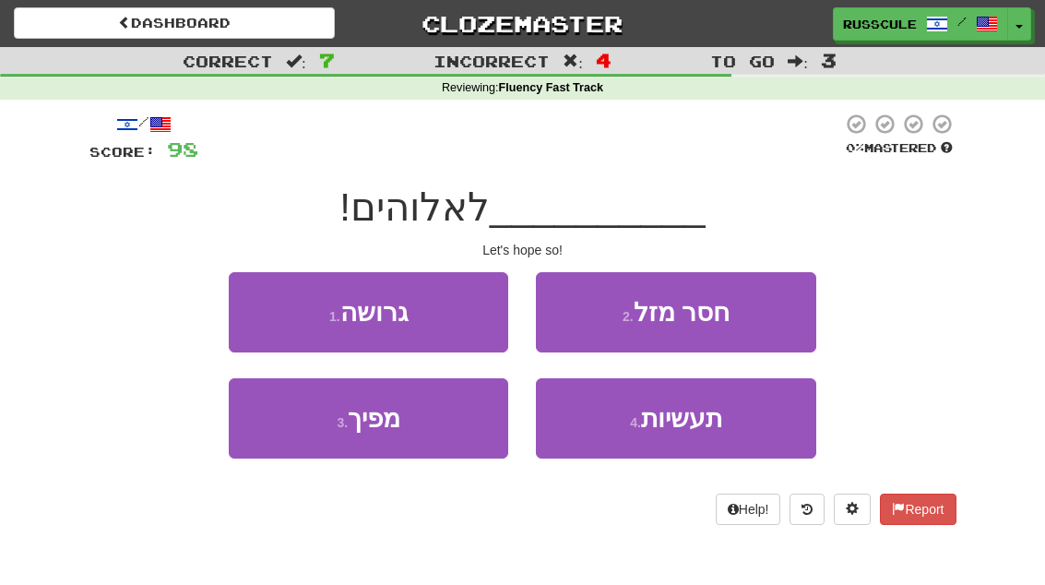
click at [293, 423] on button "3 . מפיך" at bounding box center [369, 418] width 280 height 80
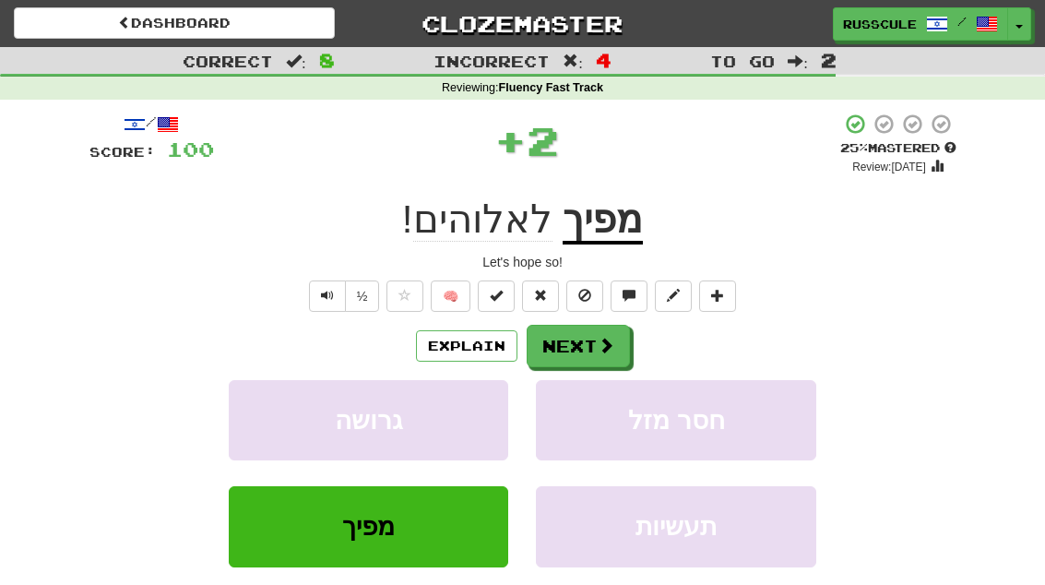
click at [603, 343] on span at bounding box center [606, 345] width 17 height 17
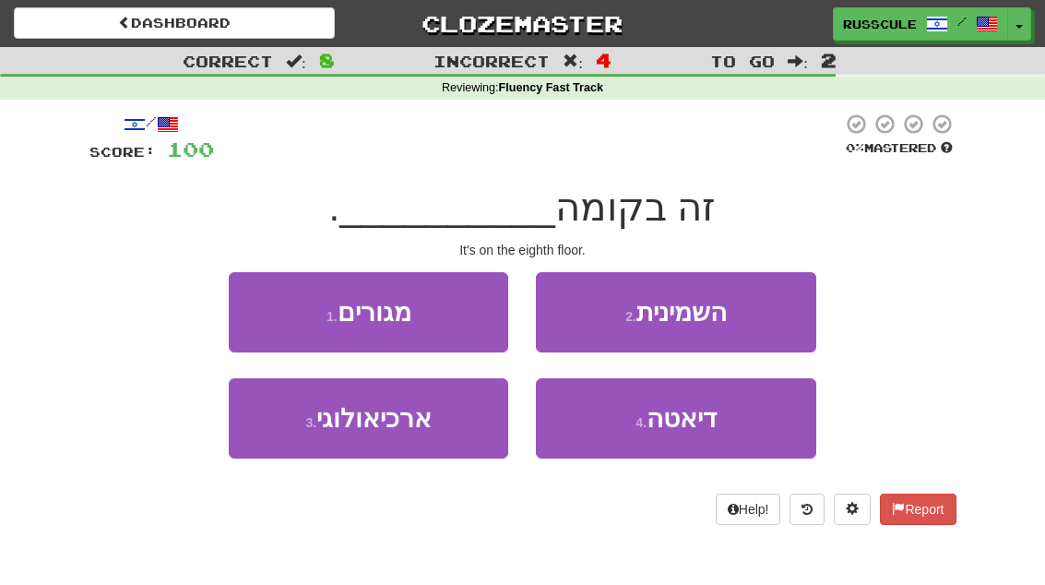
click at [754, 316] on button "2 . השמינית" at bounding box center [676, 312] width 280 height 80
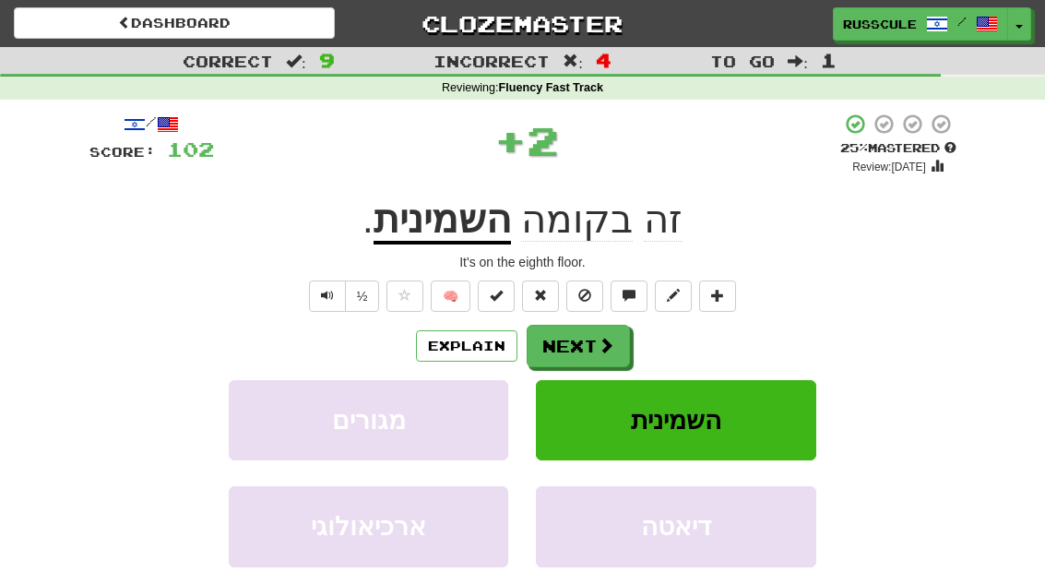
click at [579, 351] on button "Next" at bounding box center [578, 346] width 103 height 42
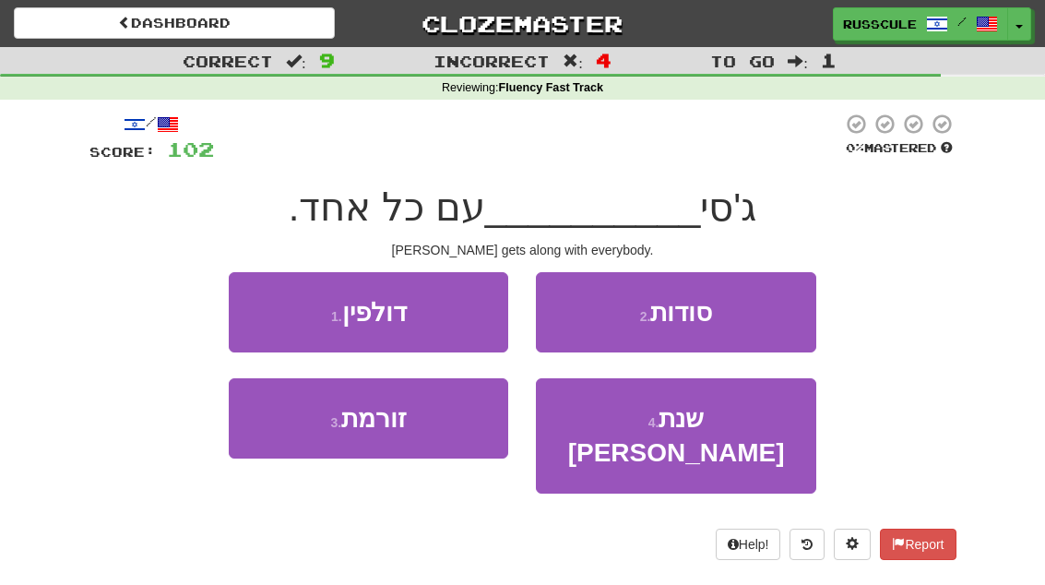
click at [295, 445] on button "3 . זורמת" at bounding box center [369, 418] width 280 height 80
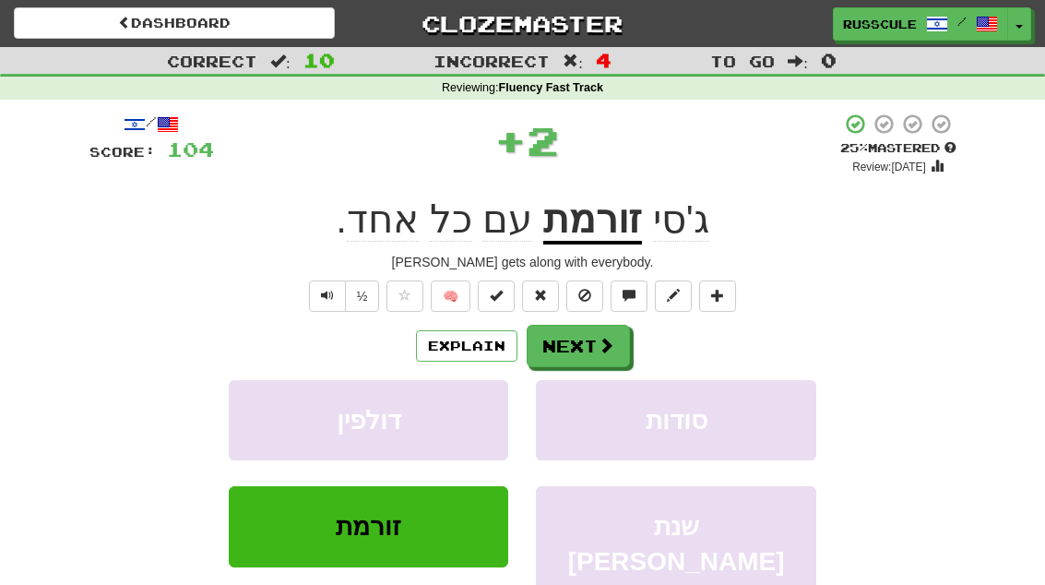
click at [610, 348] on span at bounding box center [606, 345] width 17 height 17
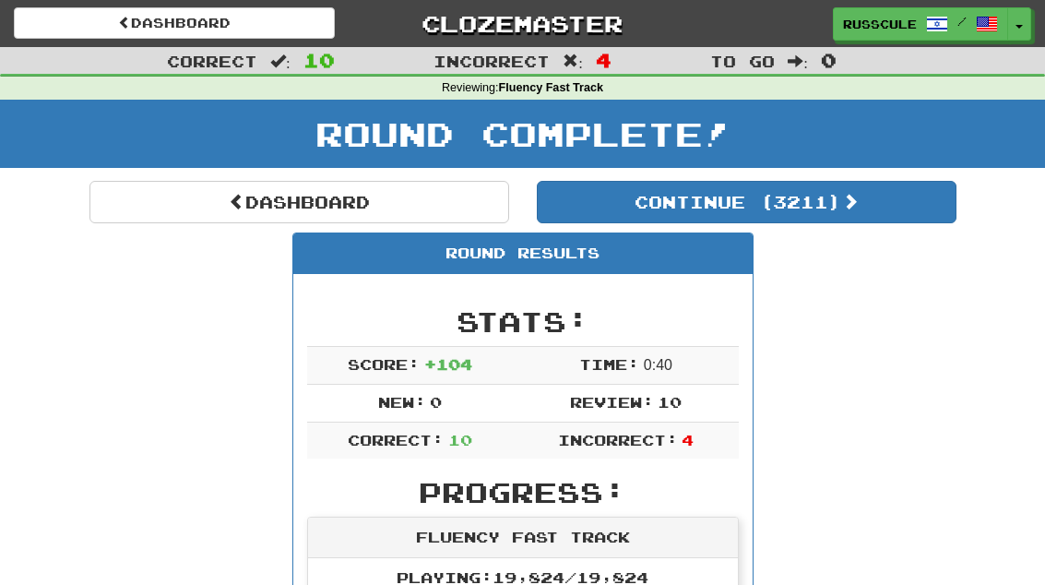
click at [120, 209] on link "Dashboard" at bounding box center [299, 202] width 420 height 42
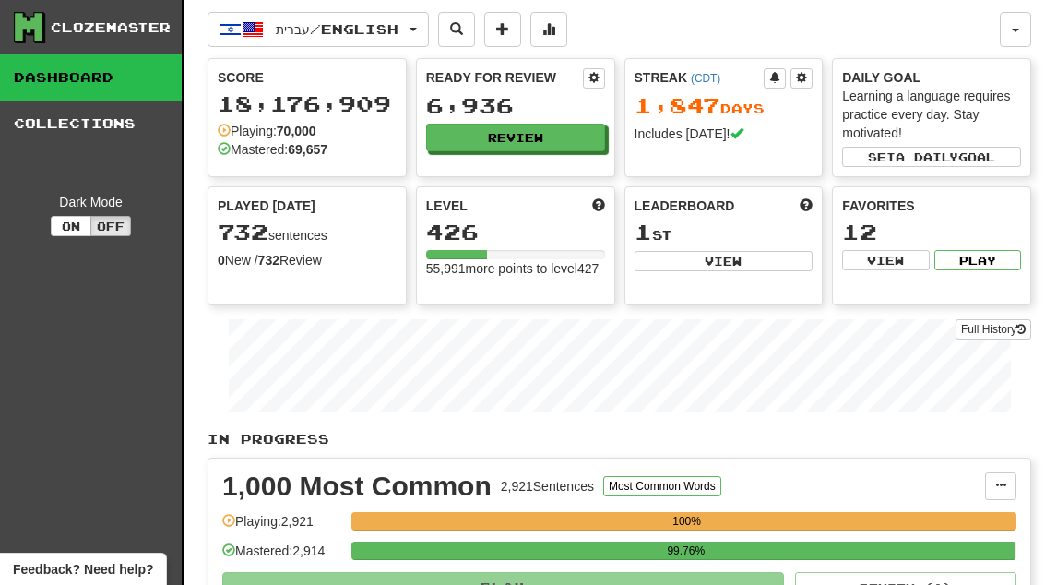
click at [772, 263] on button "View" at bounding box center [724, 261] width 179 height 20
select select "**********"
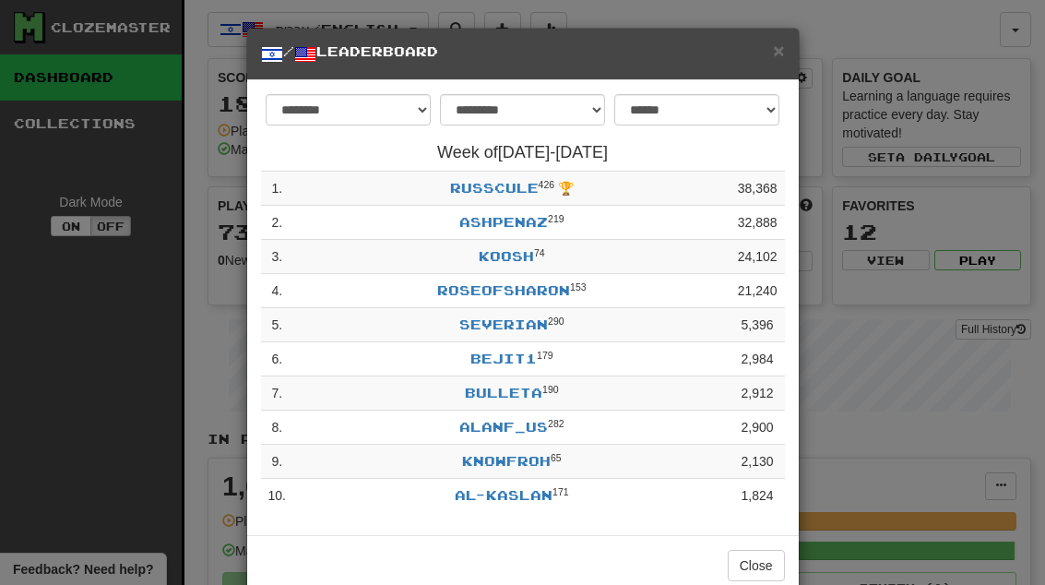
click at [784, 43] on span "×" at bounding box center [778, 50] width 11 height 21
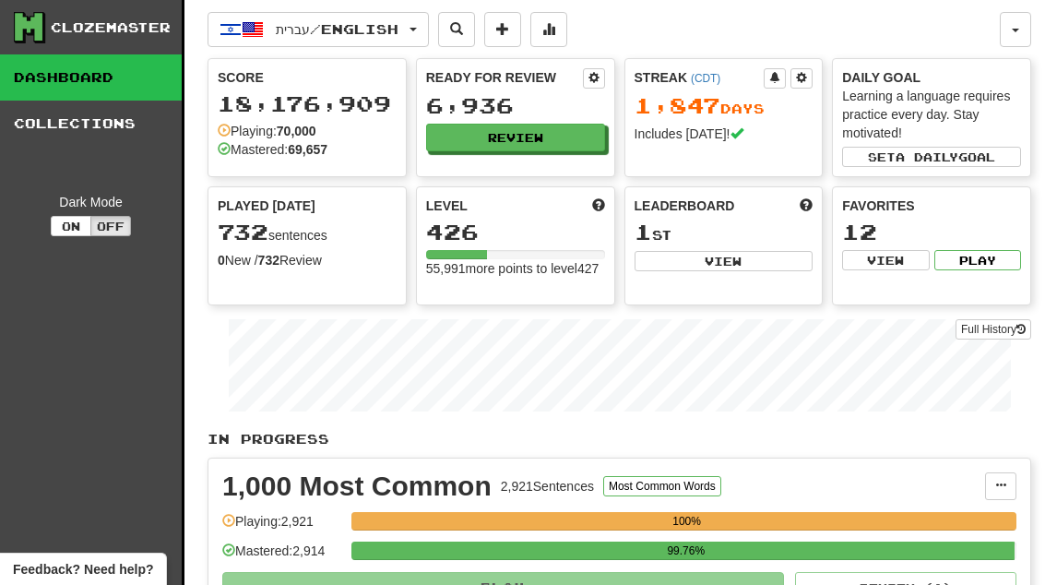
click at [555, 28] on span at bounding box center [548, 28] width 13 height 13
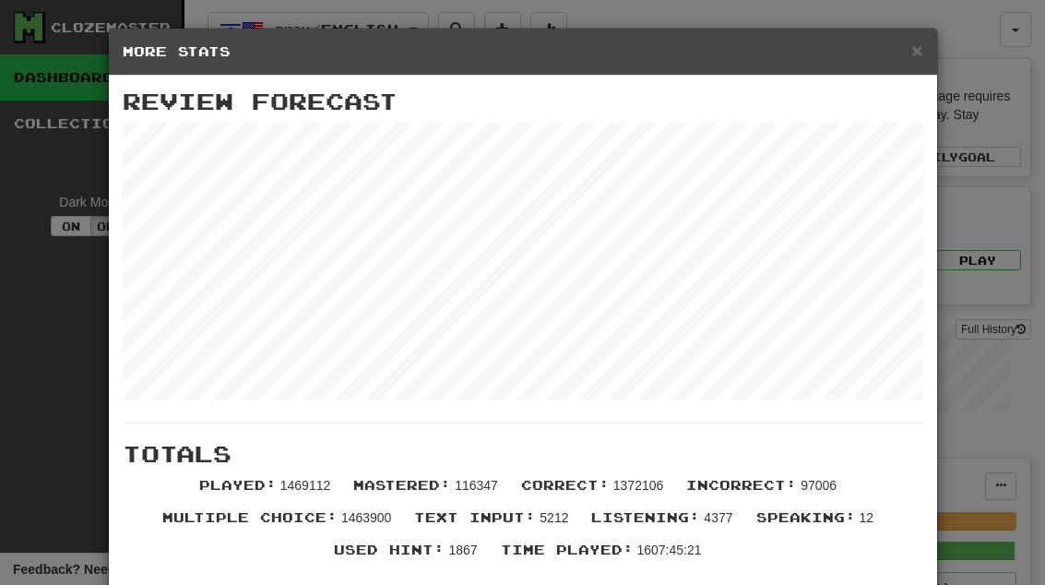
click at [918, 54] on span "×" at bounding box center [916, 50] width 11 height 21
